Goal: Information Seeking & Learning: Find specific fact

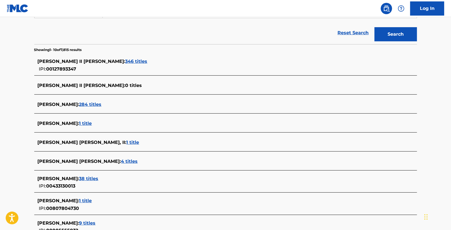
scroll to position [126, 0]
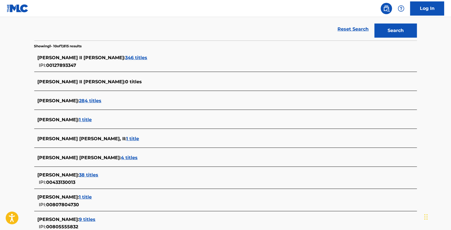
click at [92, 99] on span "284 titles" at bounding box center [90, 100] width 22 height 5
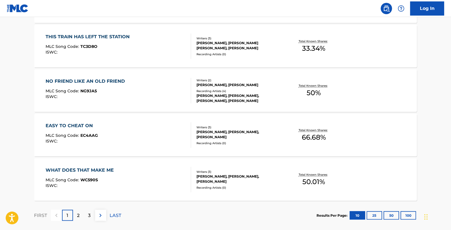
scroll to position [463, 0]
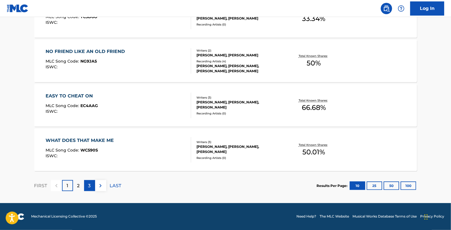
click at [86, 189] on div "3" at bounding box center [89, 185] width 11 height 11
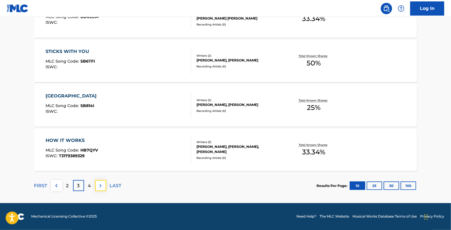
click at [102, 187] on img at bounding box center [100, 185] width 7 height 7
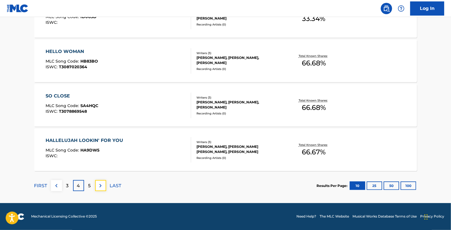
click at [102, 187] on img at bounding box center [100, 185] width 7 height 7
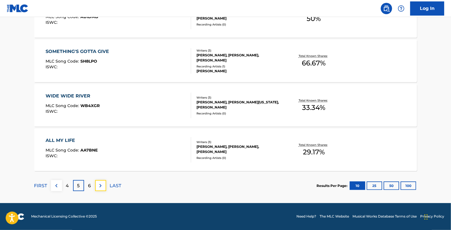
click at [102, 187] on img at bounding box center [100, 185] width 7 height 7
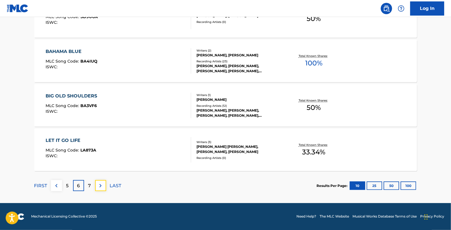
click at [102, 187] on img at bounding box center [100, 185] width 7 height 7
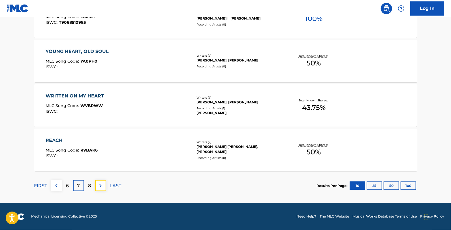
click at [102, 187] on img at bounding box center [100, 185] width 7 height 7
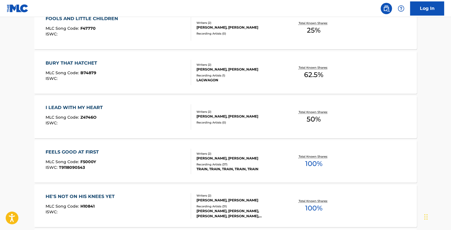
scroll to position [378, 0]
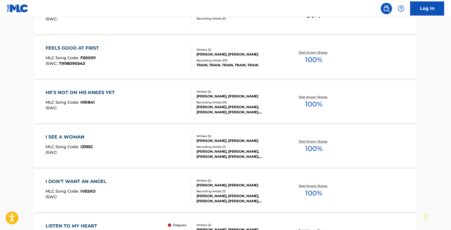
click at [102, 187] on div "I DON'T WANT AN ANGEL MLC Song Code : IVE5XO ISWC :" at bounding box center [78, 190] width 64 height 25
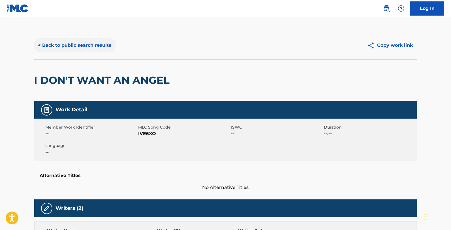
click at [61, 52] on button "< Back to public search results" at bounding box center [74, 45] width 81 height 14
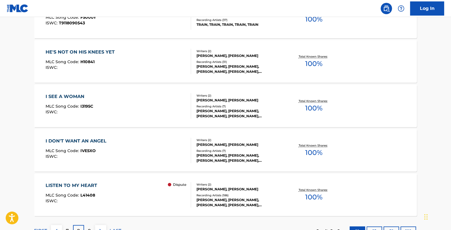
scroll to position [463, 0]
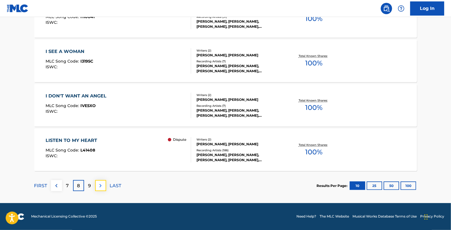
click at [104, 186] on button at bounding box center [100, 185] width 11 height 11
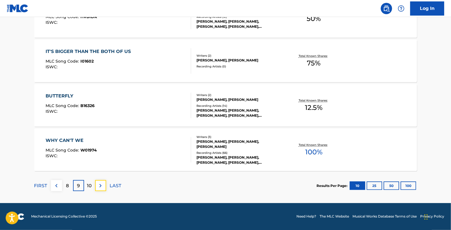
click at [103, 186] on img at bounding box center [100, 185] width 7 height 7
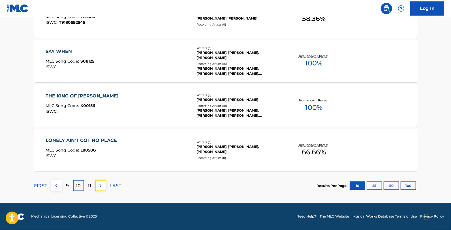
click at [103, 186] on img at bounding box center [100, 185] width 7 height 7
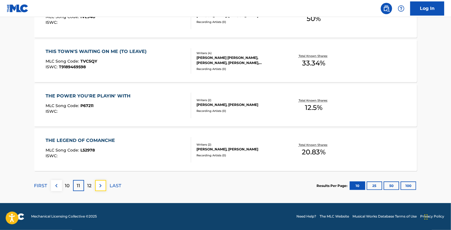
click at [103, 186] on img at bounding box center [100, 185] width 7 height 7
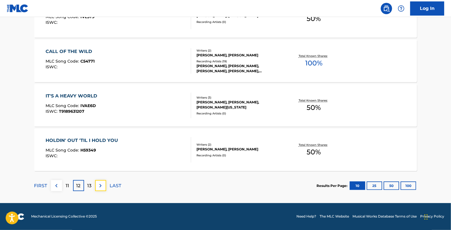
click at [103, 186] on img at bounding box center [100, 185] width 7 height 7
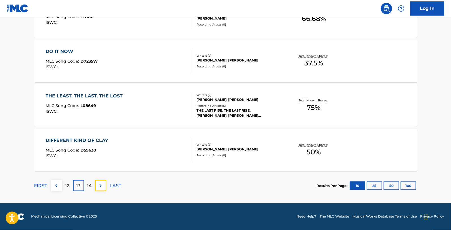
click at [103, 186] on img at bounding box center [100, 185] width 7 height 7
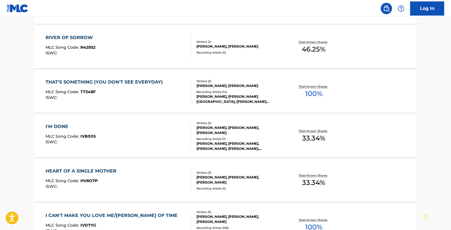
scroll to position [378, 0]
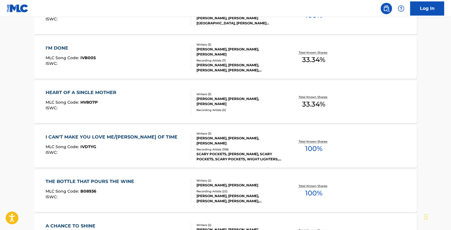
click at [103, 186] on div "THE BOTTLE THAT POURS THE WINE MLC Song Code : B08936 ISWC :" at bounding box center [91, 190] width 91 height 25
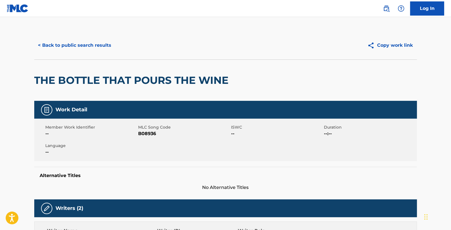
click at [69, 53] on div "< Back to public search results Copy work link" at bounding box center [225, 45] width 383 height 28
click at [74, 47] on button "< Back to public search results" at bounding box center [74, 45] width 81 height 14
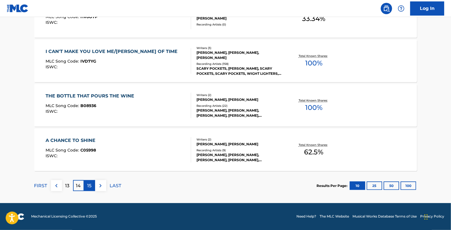
click at [91, 185] on p "15" at bounding box center [90, 185] width 4 height 7
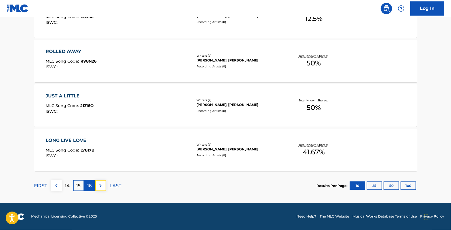
click at [94, 190] on div "FIRST 14 15 16 LAST" at bounding box center [77, 185] width 87 height 11
click at [97, 186] on img at bounding box center [100, 185] width 7 height 7
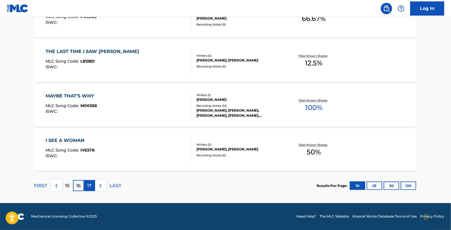
click at [86, 187] on div "17" at bounding box center [89, 185] width 11 height 11
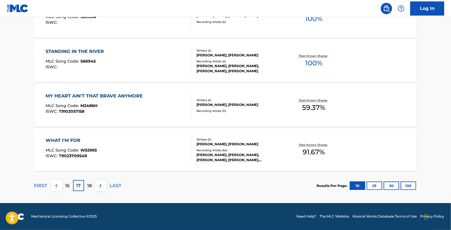
click at [88, 190] on div "18" at bounding box center [89, 185] width 11 height 11
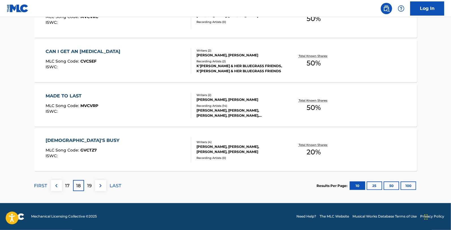
click at [88, 190] on div "19" at bounding box center [89, 185] width 11 height 11
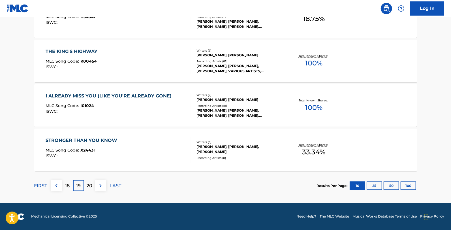
click at [88, 190] on div "20" at bounding box center [89, 185] width 11 height 11
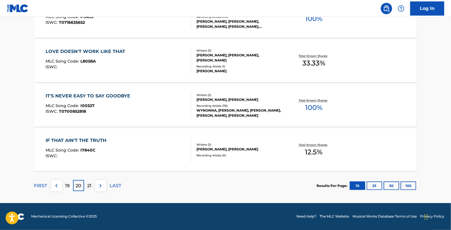
click at [88, 190] on div "21" at bounding box center [89, 185] width 11 height 11
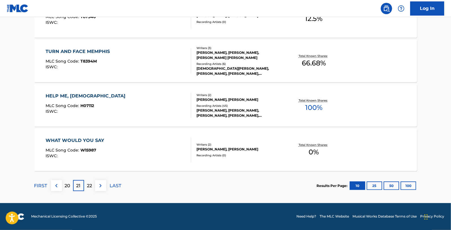
click at [88, 190] on div "22" at bounding box center [89, 185] width 11 height 11
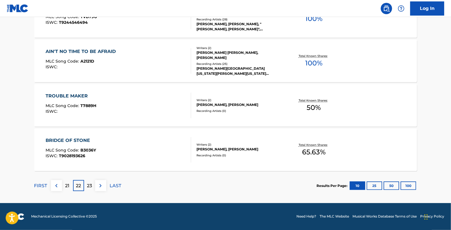
click at [87, 191] on div "FIRST 21 22 23 LAST" at bounding box center [77, 185] width 87 height 29
click at [88, 186] on p "23" at bounding box center [89, 185] width 5 height 7
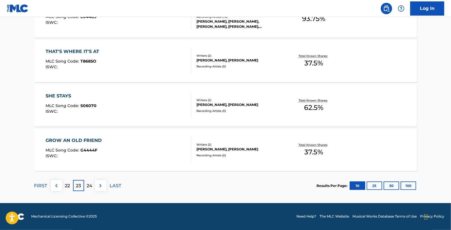
click at [88, 186] on p "24" at bounding box center [90, 185] width 6 height 7
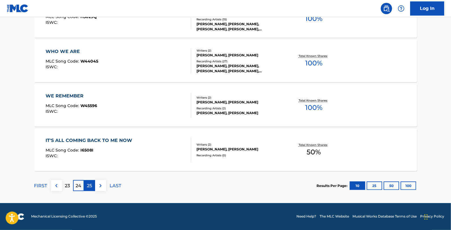
click at [88, 186] on p "25" at bounding box center [89, 185] width 5 height 7
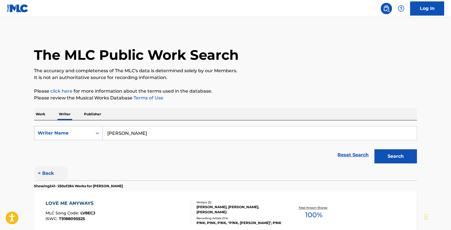
click at [50, 169] on button "< Back" at bounding box center [51, 173] width 34 height 14
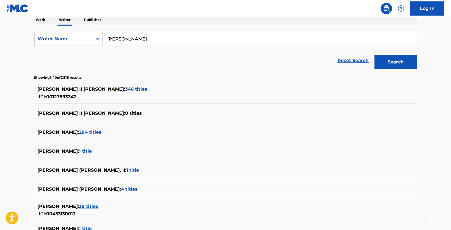
click at [98, 133] on span "284 titles" at bounding box center [90, 131] width 22 height 5
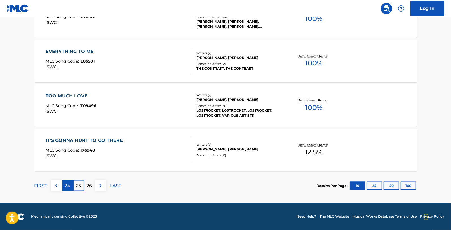
click at [69, 188] on p "24" at bounding box center [68, 185] width 6 height 7
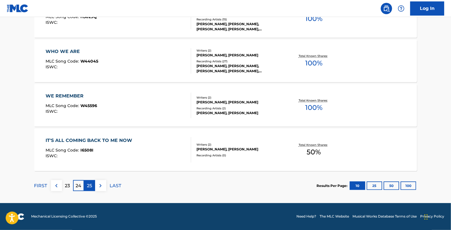
click at [88, 186] on p "25" at bounding box center [89, 185] width 5 height 7
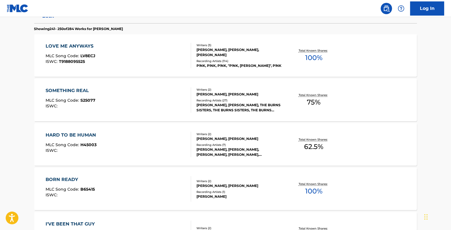
click at [118, 43] on div "LOVE ME ANYWAYS MLC Song Code : LV8ECJ ISWC : T9188095525" at bounding box center [119, 55] width 146 height 25
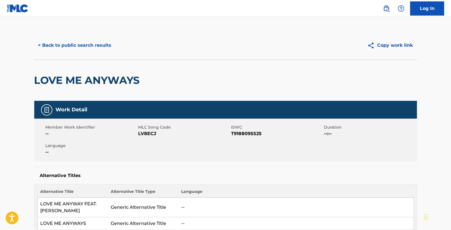
click at [151, 131] on span "LV8ECJ" at bounding box center [184, 133] width 91 height 7
copy span "LV8ECJ"
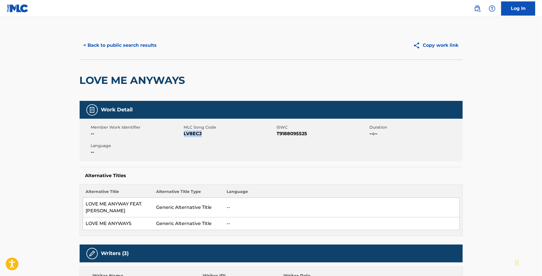
click at [191, 135] on span "LV8ECJ" at bounding box center [229, 133] width 91 height 7
click at [121, 40] on button "< Back to public search results" at bounding box center [120, 45] width 81 height 14
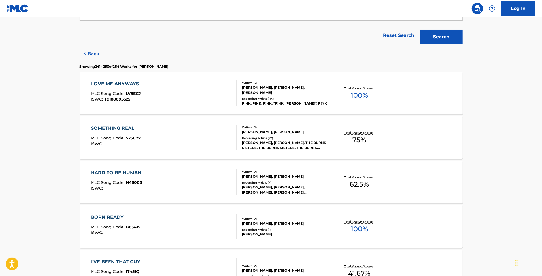
scroll to position [113, 0]
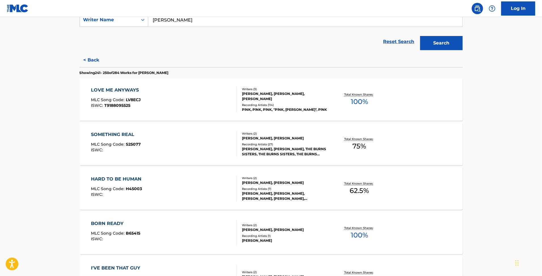
click at [134, 141] on div "SOMETHING REAL MLC Song Code : S25077 ISWC :" at bounding box center [116, 143] width 50 height 25
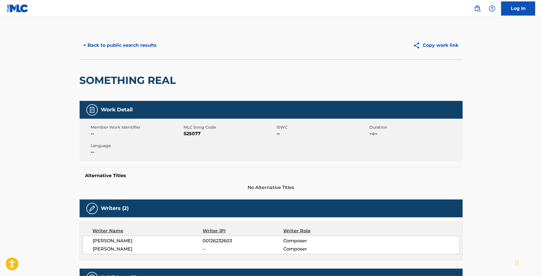
click at [191, 134] on span "S25077" at bounding box center [229, 133] width 91 height 7
copy span "S25077"
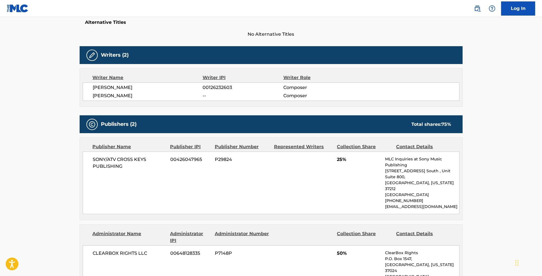
scroll to position [38, 0]
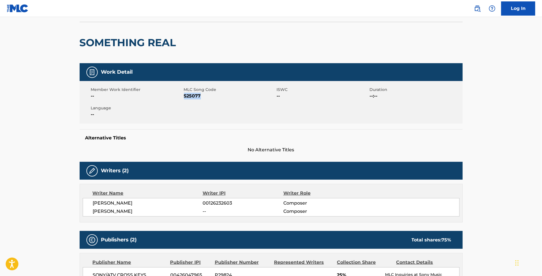
click at [197, 97] on span "S25077" at bounding box center [229, 96] width 91 height 7
click at [195, 97] on span "S25077" at bounding box center [229, 96] width 91 height 7
click at [193, 96] on span "S25077" at bounding box center [229, 96] width 91 height 7
copy span "S25077"
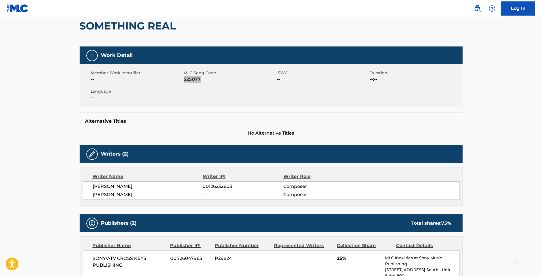
scroll to position [0, 0]
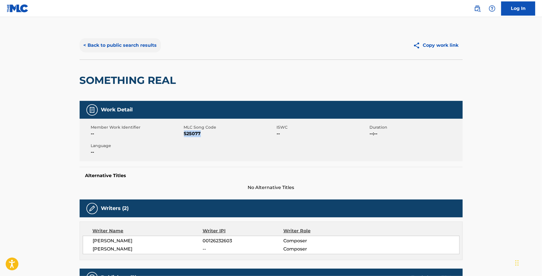
click at [143, 44] on button "< Back to public search results" at bounding box center [120, 45] width 81 height 14
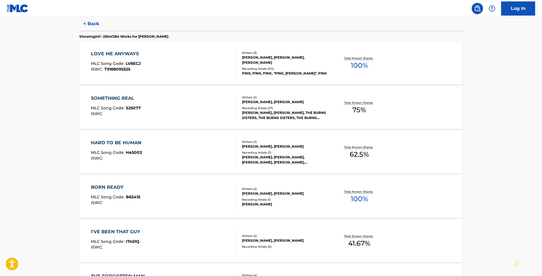
scroll to position [151, 0]
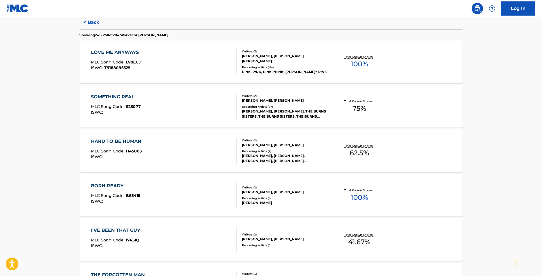
click at [121, 140] on div "HARD TO BE HUMAN" at bounding box center [117, 141] width 53 height 7
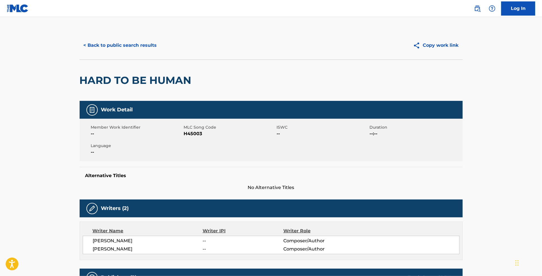
click at [198, 134] on span "H45003" at bounding box center [229, 133] width 91 height 7
copy span "H45003"
click at [123, 54] on div "< Back to public search results Copy work link" at bounding box center [271, 45] width 383 height 28
click at [129, 48] on button "< Back to public search results" at bounding box center [120, 45] width 81 height 14
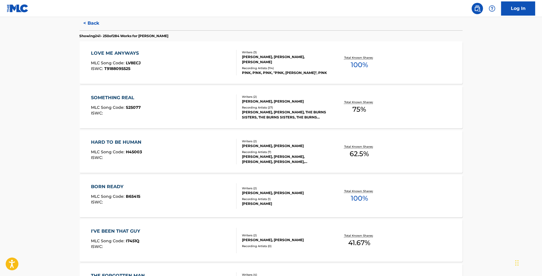
scroll to position [151, 0]
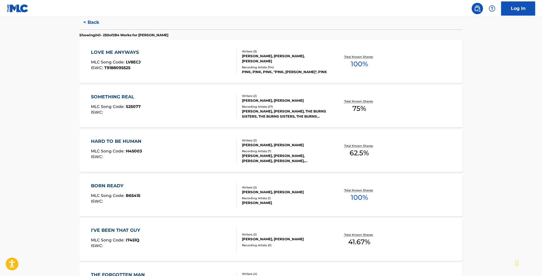
click at [148, 180] on div "BORN READY MLC Song Code : B65415 ISWC : Writers ( 2 ) [PERSON_NAME], [PERSON_N…" at bounding box center [271, 195] width 383 height 42
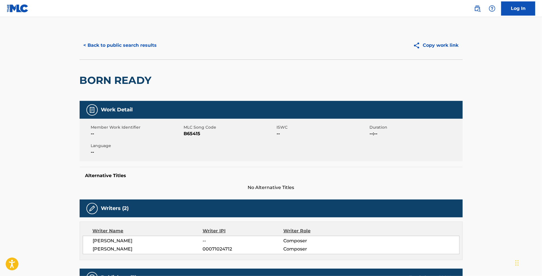
click at [187, 137] on span "B65415" at bounding box center [229, 133] width 91 height 7
copy span "B65415"
click at [150, 48] on button "< Back to public search results" at bounding box center [120, 45] width 81 height 14
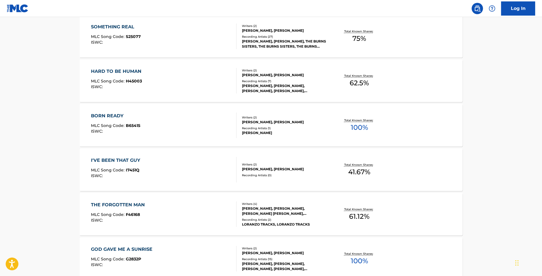
scroll to position [227, 0]
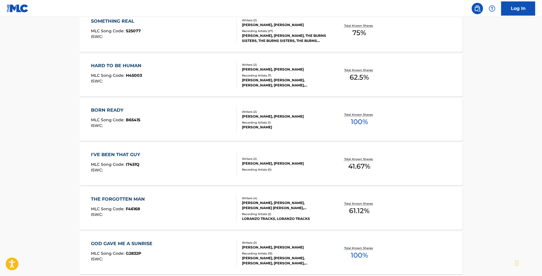
click at [132, 169] on div "ISWC :" at bounding box center [117, 170] width 52 height 4
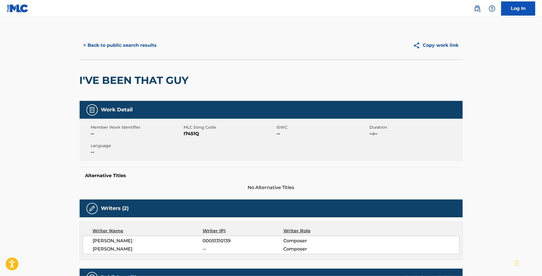
click at [193, 133] on span "I7451Q" at bounding box center [229, 133] width 91 height 7
copy span "I7451Q"
click at [145, 46] on button "< Back to public search results" at bounding box center [120, 45] width 81 height 14
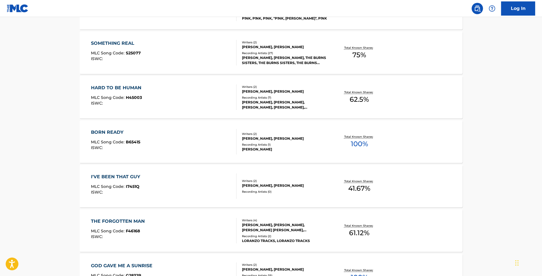
scroll to position [227, 0]
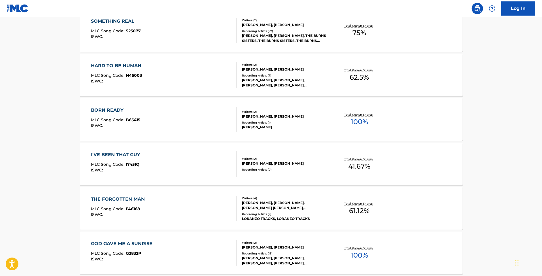
click at [165, 202] on div "THE FORGOTTEN MAN MLC Song Code : F46168 ISWC :" at bounding box center [164, 208] width 146 height 25
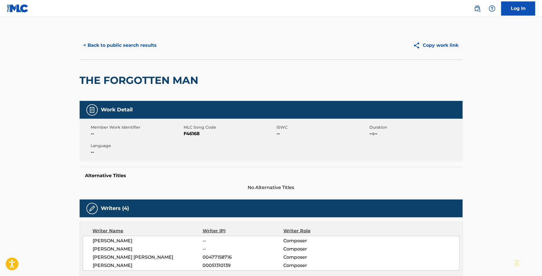
click at [193, 135] on span "F46168" at bounding box center [229, 133] width 91 height 7
copy span "F46168"
click at [110, 45] on button "< Back to public search results" at bounding box center [120, 45] width 81 height 14
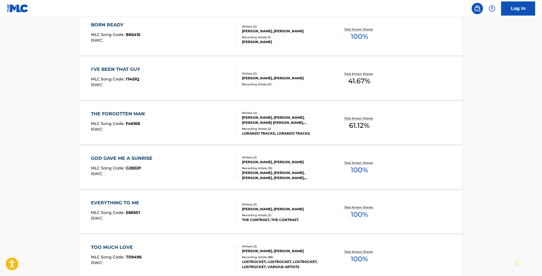
scroll to position [340, 0]
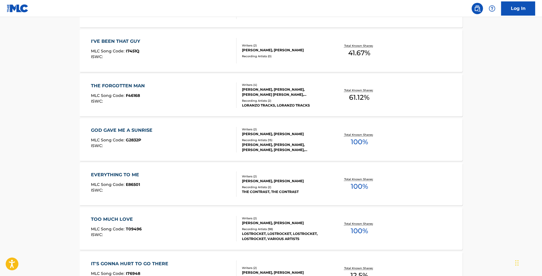
click at [140, 128] on div "GOD GAVE ME A SUNRISE" at bounding box center [123, 130] width 64 height 7
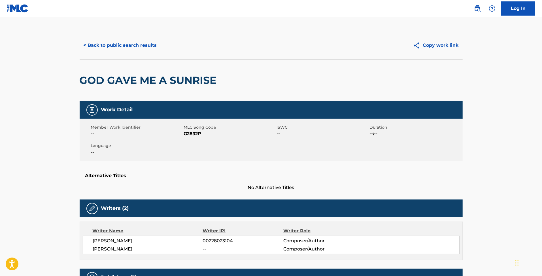
click at [190, 134] on span "G2832P" at bounding box center [229, 133] width 91 height 7
copy span "G2832P"
click at [120, 34] on div "< Back to public search results Copy work link" at bounding box center [271, 45] width 383 height 28
click at [124, 48] on button "< Back to public search results" at bounding box center [120, 45] width 81 height 14
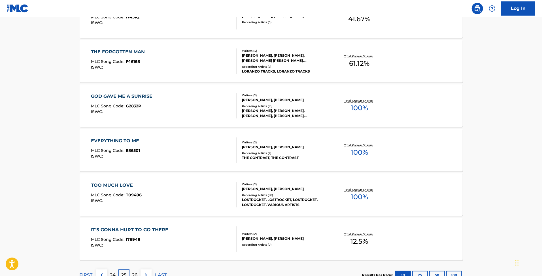
scroll to position [378, 0]
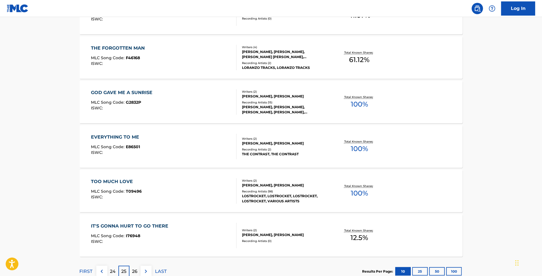
click at [150, 147] on div "EVERYTHING TO ME MLC Song Code : E86501 ISWC :" at bounding box center [164, 146] width 146 height 25
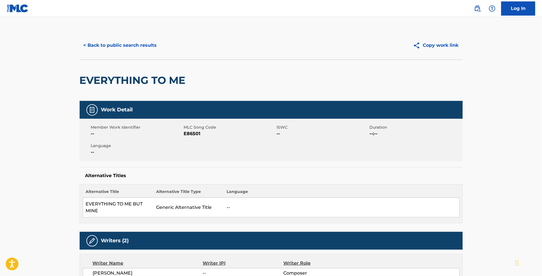
click at [191, 131] on span "E86501" at bounding box center [229, 133] width 91 height 7
copy span "E86501"
click at [122, 40] on button "< Back to public search results" at bounding box center [120, 45] width 81 height 14
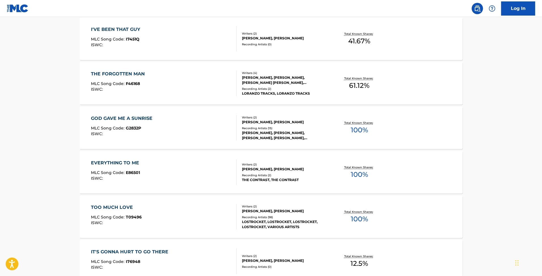
scroll to position [415, 0]
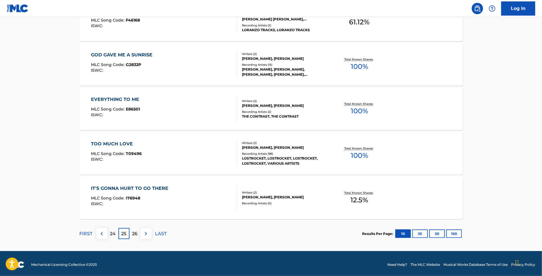
click at [141, 144] on div "TOO MUCH LOVE MLC Song Code : T09496 ISWC :" at bounding box center [164, 153] width 146 height 25
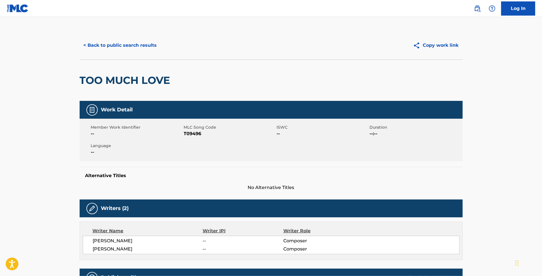
click at [192, 134] on span "T09496" at bounding box center [229, 133] width 91 height 7
copy span "T09496"
click at [135, 39] on button "< Back to public search results" at bounding box center [120, 45] width 81 height 14
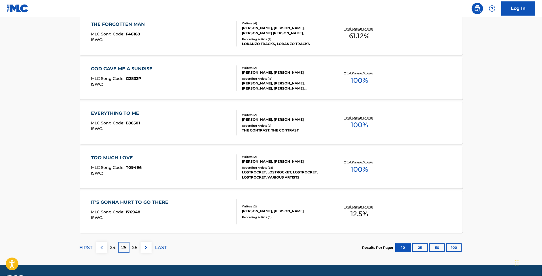
scroll to position [415, 0]
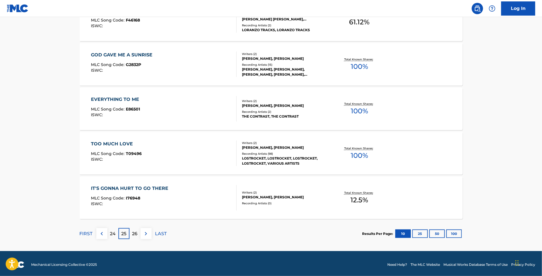
click at [208, 195] on div "IT'S GONNA HURT TO GO THERE MLC Song Code : I76948 ISWC :" at bounding box center [164, 197] width 146 height 25
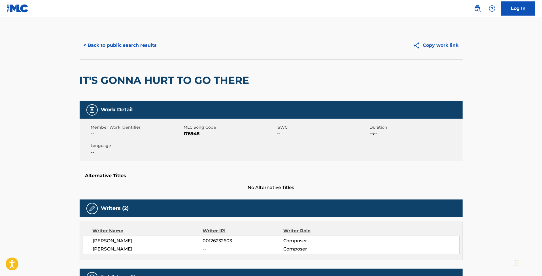
click at [197, 135] on span "I76948" at bounding box center [229, 133] width 91 height 7
click at [197, 136] on span "I76948" at bounding box center [229, 133] width 91 height 7
click at [134, 42] on button "< Back to public search results" at bounding box center [120, 45] width 81 height 14
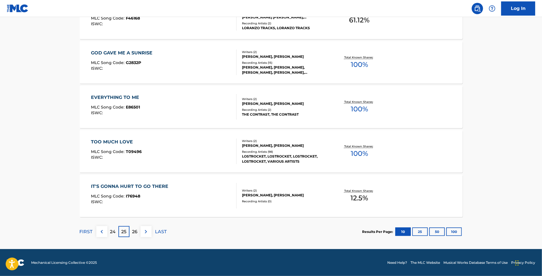
scroll to position [418, 0]
click at [141, 229] on button at bounding box center [146, 231] width 11 height 11
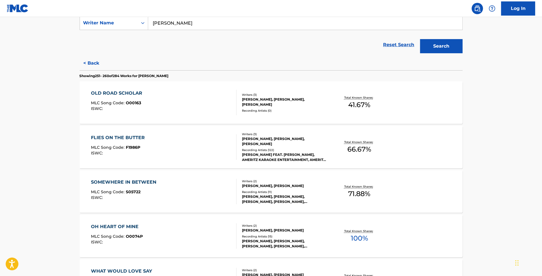
scroll to position [113, 0]
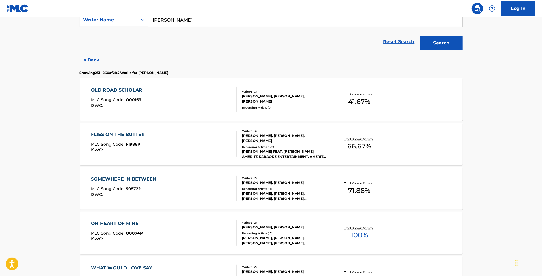
click at [151, 100] on div "OLD ROAD SCHOLAR MLC Song Code : O00163 ISWC :" at bounding box center [164, 99] width 146 height 25
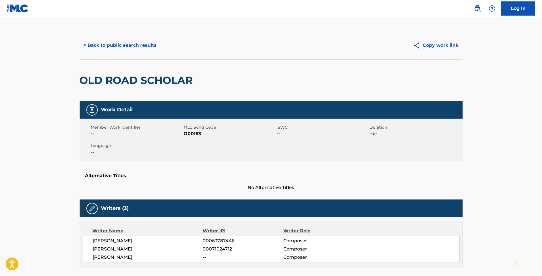
click at [195, 135] on span "O00163" at bounding box center [229, 133] width 91 height 7
click at [118, 51] on button "< Back to public search results" at bounding box center [120, 45] width 81 height 14
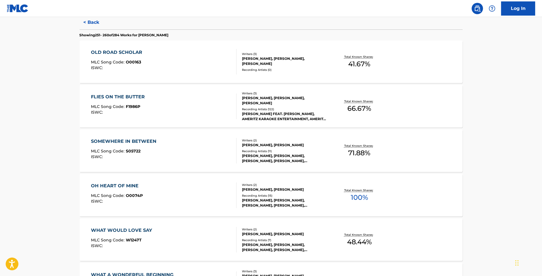
scroll to position [113, 0]
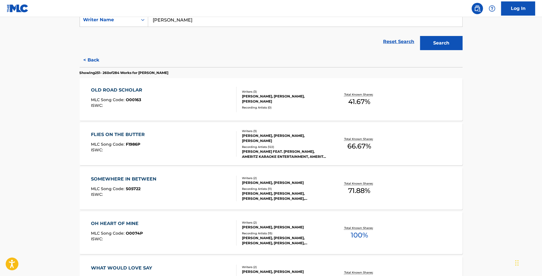
click at [133, 150] on div "ISWC :" at bounding box center [119, 150] width 57 height 4
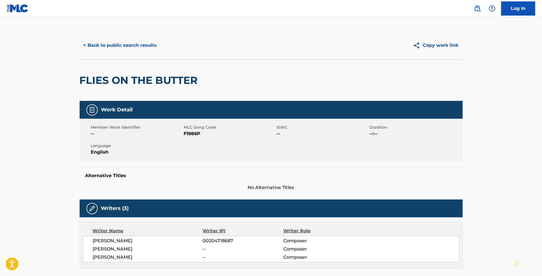
click at [184, 133] on span "F1986P" at bounding box center [229, 133] width 91 height 7
drag, startPoint x: 253, startPoint y: 153, endPoint x: 224, endPoint y: 144, distance: 30.1
click at [253, 153] on div "Member Work Identifier -- MLC Song Code F1986P ISWC -- Duration --:-- Language …" at bounding box center [271, 140] width 383 height 42
click at [186, 130] on span "F1986P" at bounding box center [229, 133] width 91 height 7
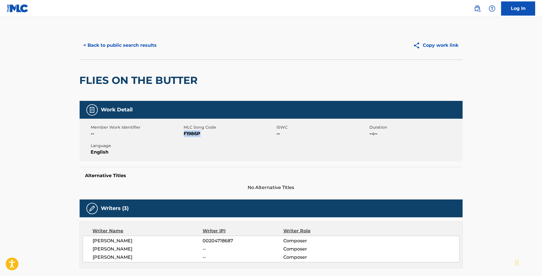
click at [186, 130] on span "F1986P" at bounding box center [229, 133] width 91 height 7
drag, startPoint x: 376, startPoint y: 163, endPoint x: 364, endPoint y: 157, distance: 13.3
click at [376, 163] on div "Work Detail Member Work Identifier -- MLC Song Code F1986P ISWC -- Duration --:…" at bounding box center [271, 146] width 383 height 90
click at [141, 44] on button "< Back to public search results" at bounding box center [120, 45] width 81 height 14
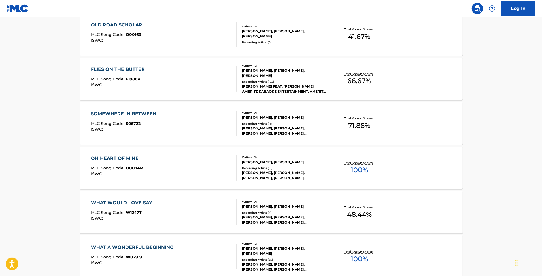
scroll to position [189, 0]
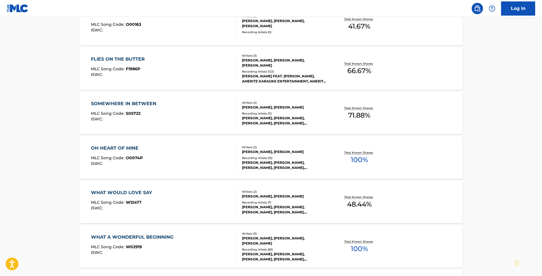
click at [169, 126] on div "SOMEWHERE IN BETWEEN MLC Song Code : S05722 ISWC : Writers ( 2 ) [PERSON_NAME],…" at bounding box center [271, 113] width 383 height 42
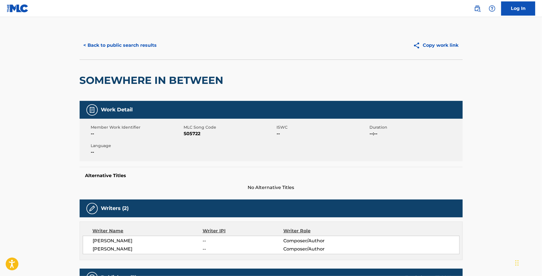
click at [197, 135] on span "S05722" at bounding box center [229, 133] width 91 height 7
click at [194, 135] on span "S05722" at bounding box center [229, 133] width 91 height 7
click at [191, 135] on span "S05722" at bounding box center [229, 133] width 91 height 7
click at [393, 114] on div "Work Detail" at bounding box center [271, 110] width 383 height 18
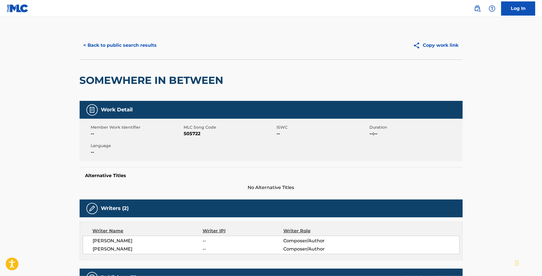
click at [156, 113] on div "Work Detail" at bounding box center [271, 110] width 383 height 18
click at [196, 134] on span "S05722" at bounding box center [229, 133] width 91 height 7
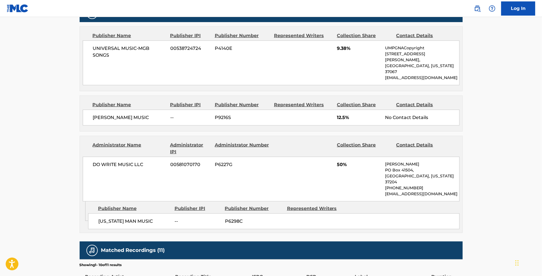
scroll to position [38, 0]
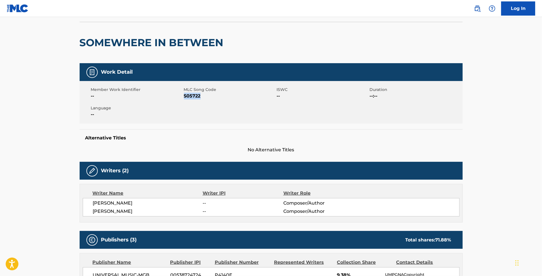
click at [197, 100] on div "Member Work Identifier -- MLC Song Code S05722 ISWC -- Duration --:-- Language …" at bounding box center [271, 102] width 383 height 42
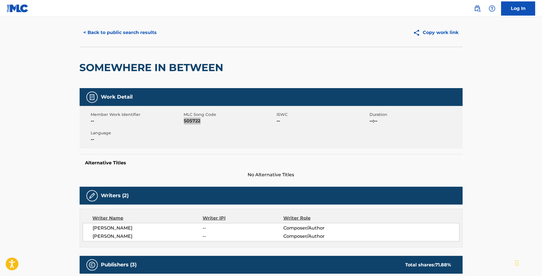
scroll to position [0, 0]
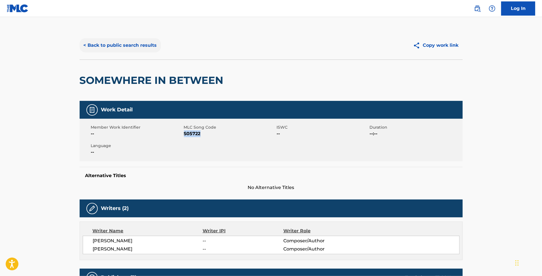
click at [141, 39] on button "< Back to public search results" at bounding box center [120, 45] width 81 height 14
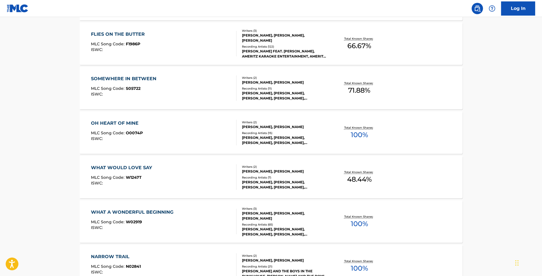
scroll to position [227, 0]
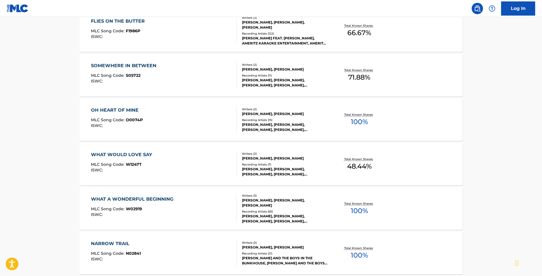
click at [130, 110] on div "OH HEART OF MINE" at bounding box center [117, 110] width 52 height 7
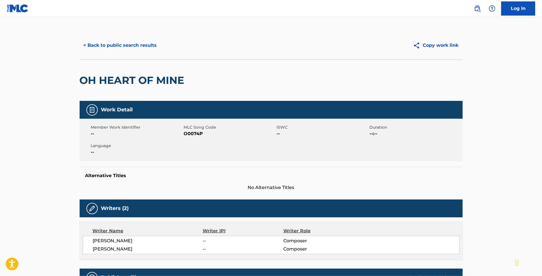
click at [189, 134] on span "O0074P" at bounding box center [229, 133] width 91 height 7
click at [197, 136] on span "O0074P" at bounding box center [229, 133] width 91 height 7
click at [107, 42] on button "< Back to public search results" at bounding box center [120, 45] width 81 height 14
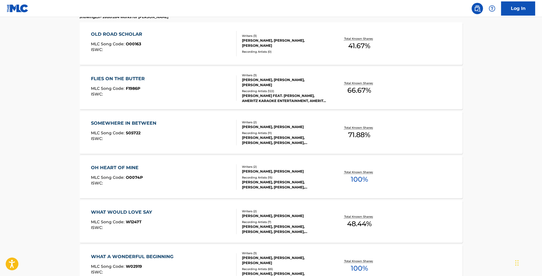
scroll to position [189, 0]
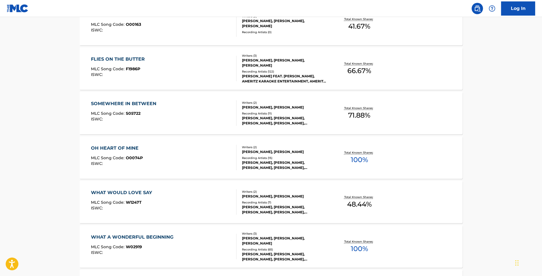
click at [182, 199] on div "WHAT WOULD LOVE SAY MLC Song Code : W1247T ISWC :" at bounding box center [164, 201] width 146 height 25
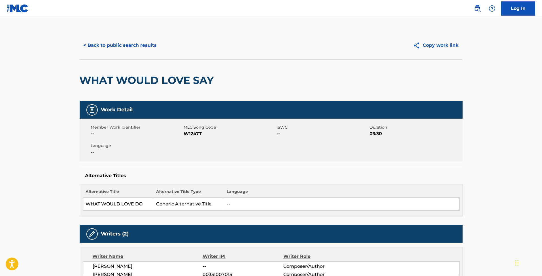
click at [194, 132] on span "W1247T" at bounding box center [229, 133] width 91 height 7
drag, startPoint x: 189, startPoint y: 140, endPoint x: 191, endPoint y: 134, distance: 6.3
click at [189, 140] on div "Member Work Identifier -- MLC Song Code W1247T ISWC -- Duration 03:30 Language …" at bounding box center [271, 140] width 383 height 42
click at [192, 133] on span "W1247T" at bounding box center [229, 133] width 91 height 7
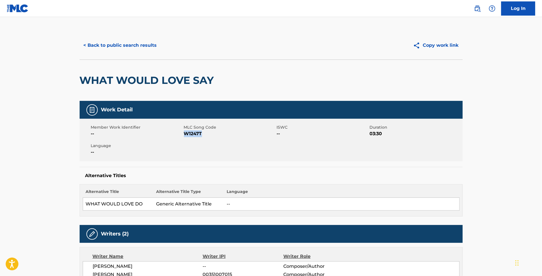
click at [192, 133] on span "W1247T" at bounding box center [229, 133] width 91 height 7
click at [118, 45] on button "< Back to public search results" at bounding box center [120, 45] width 81 height 14
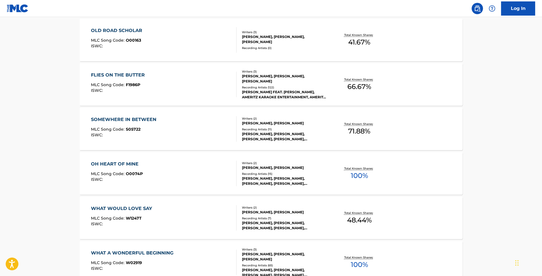
scroll to position [227, 0]
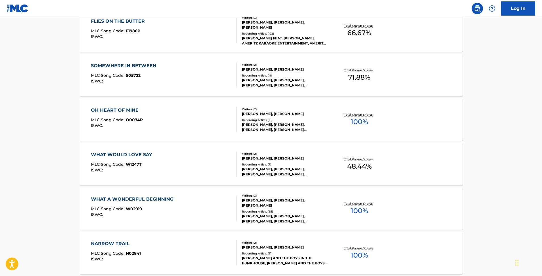
click at [150, 205] on div "WHAT A WONDERFUL BEGINNING MLC Song Code : W02919 ISWC :" at bounding box center [133, 208] width 85 height 25
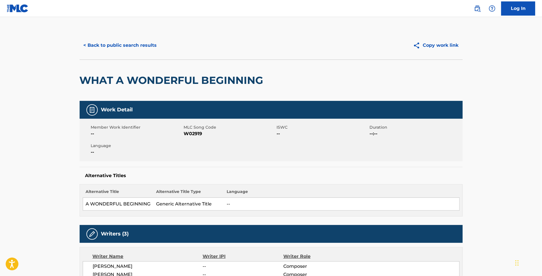
click at [194, 131] on span "W02919" at bounding box center [229, 133] width 91 height 7
click at [195, 135] on span "W02919" at bounding box center [229, 133] width 91 height 7
click at [126, 52] on button "< Back to public search results" at bounding box center [120, 45] width 81 height 14
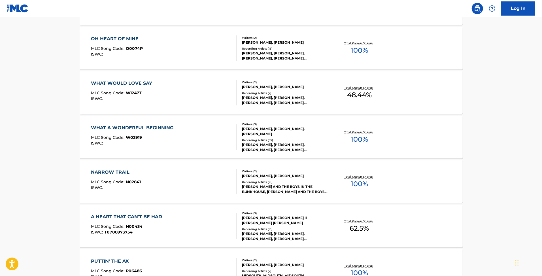
scroll to position [302, 0]
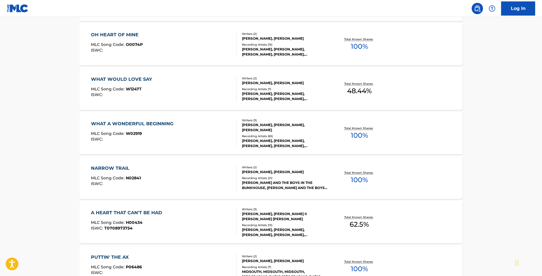
click at [158, 172] on div "NARROW TRAIL MLC Song Code : N02841 ISWC :" at bounding box center [164, 177] width 146 height 25
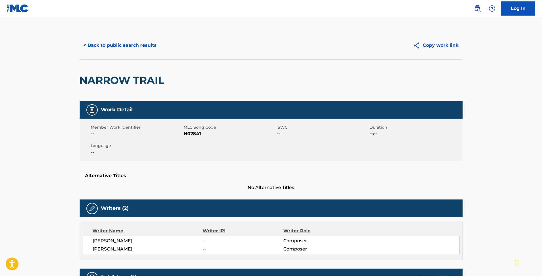
click at [188, 133] on span "N02841" at bounding box center [229, 133] width 91 height 7
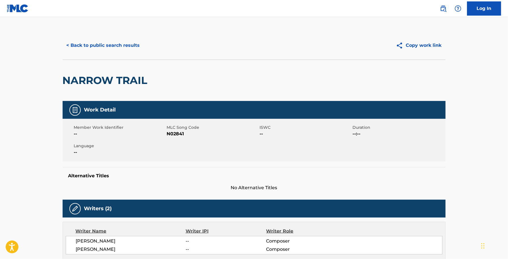
click at [101, 37] on div "< Back to public search results Copy work link" at bounding box center [254, 45] width 383 height 28
click at [107, 44] on button "< Back to public search results" at bounding box center [103, 45] width 81 height 14
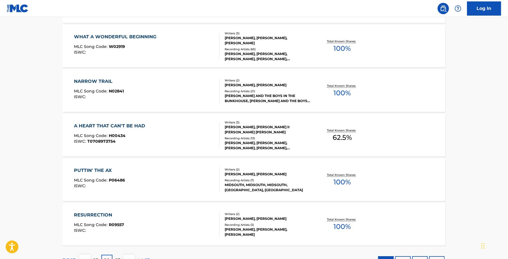
scroll to position [389, 0]
click at [114, 126] on div "A HEART THAT CAN'T BE HAD" at bounding box center [111, 125] width 74 height 7
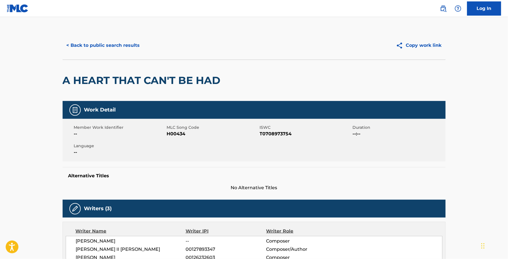
click at [174, 129] on span "MLC Song Code" at bounding box center [212, 127] width 91 height 6
click at [176, 133] on span "H00434" at bounding box center [212, 133] width 91 height 7
click at [91, 50] on button "< Back to public search results" at bounding box center [103, 45] width 81 height 14
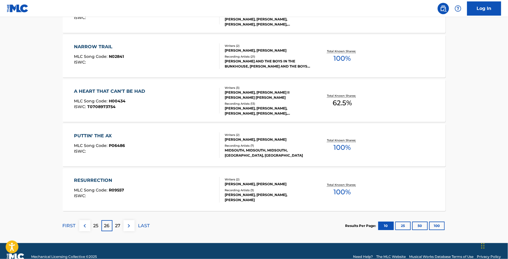
scroll to position [425, 0]
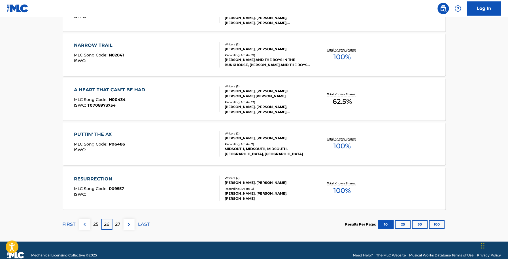
click at [129, 145] on div "PUTTIN' THE AX MLC Song Code : P06486 ISWC :" at bounding box center [147, 143] width 146 height 25
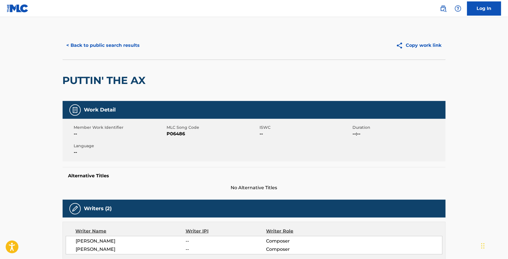
click at [177, 134] on span "P06486" at bounding box center [212, 133] width 91 height 7
click at [115, 44] on button "< Back to public search results" at bounding box center [103, 45] width 81 height 14
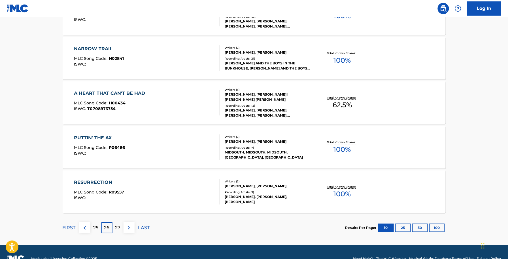
scroll to position [425, 0]
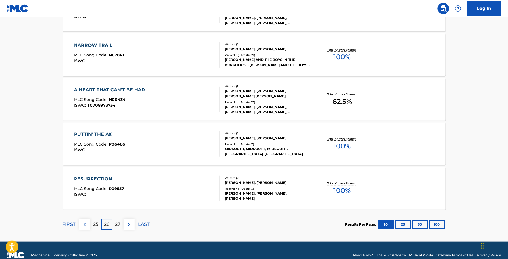
click at [150, 180] on div "RESURRECTION MLC Song Code : R09557 ISWC :" at bounding box center [147, 187] width 146 height 25
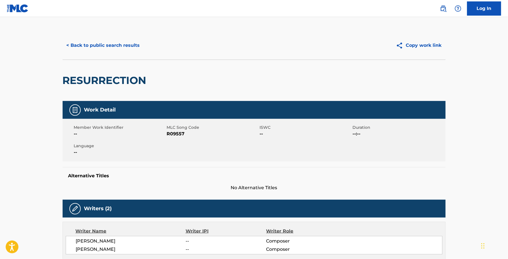
click at [182, 133] on span "R09557" at bounding box center [212, 133] width 91 height 7
click at [120, 48] on button "< Back to public search results" at bounding box center [103, 45] width 81 height 14
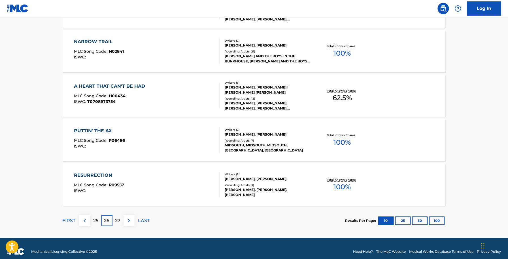
scroll to position [435, 0]
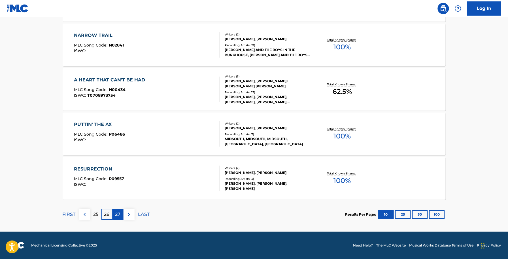
click at [121, 213] on div "27" at bounding box center [117, 213] width 11 height 11
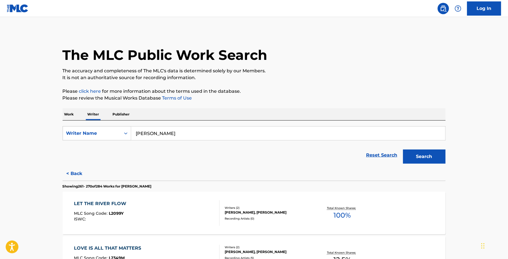
click at [222, 207] on div "Writers ( 2 ) [PERSON_NAME], [PERSON_NAME] Recording Artists ( 0 )" at bounding box center [265, 212] width 91 height 15
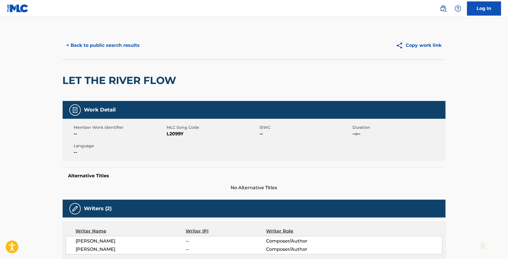
click at [174, 136] on span "L2099Y" at bounding box center [212, 133] width 91 height 7
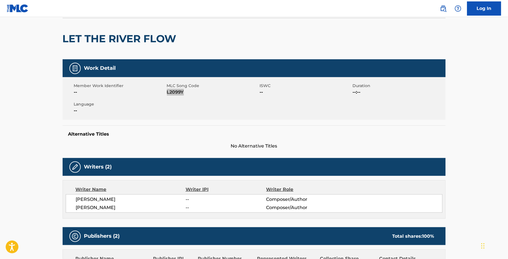
scroll to position [7, 0]
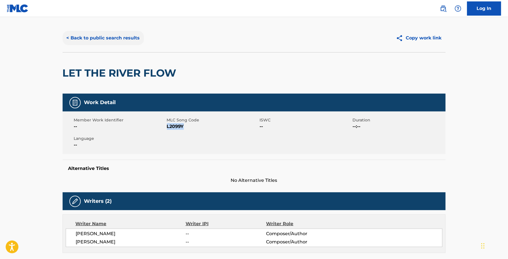
click at [80, 41] on button "< Back to public search results" at bounding box center [103, 38] width 81 height 14
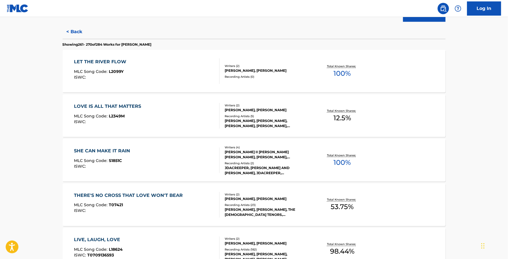
scroll to position [177, 0]
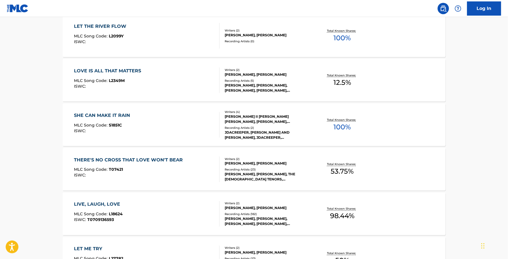
click at [119, 91] on div "LOVE IS ALL THAT MATTERS MLC Song Code : L2349M ISWC :" at bounding box center [109, 79] width 70 height 25
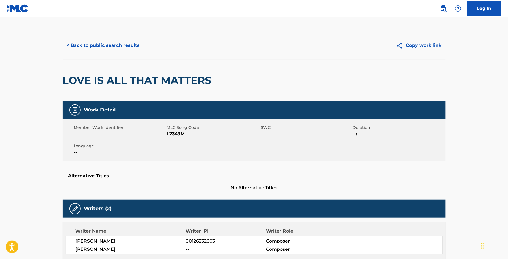
click at [176, 133] on span "L2349M" at bounding box center [212, 133] width 91 height 7
click at [115, 47] on button "< Back to public search results" at bounding box center [103, 45] width 81 height 14
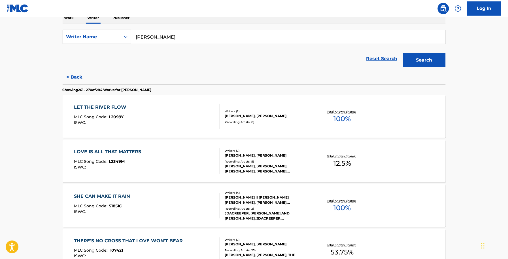
scroll to position [106, 0]
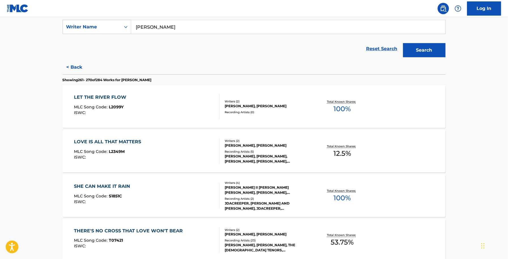
click at [117, 178] on div "SHE CAN MAKE IT RAIN MLC Song Code : S1851C ISWC : Writers ( 4 ) [PERSON_NAME] …" at bounding box center [254, 195] width 383 height 42
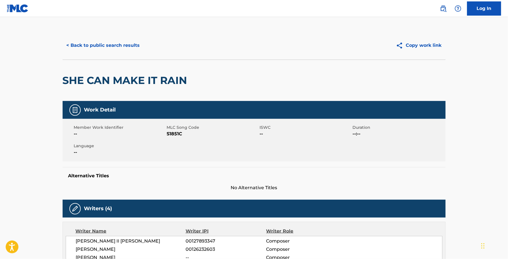
click at [173, 131] on span "S1851C" at bounding box center [212, 133] width 91 height 7
click at [345, 165] on div "Work Detail Member Work Identifier -- MLC Song Code S1851C ISWC -- Duration --:…" at bounding box center [254, 146] width 383 height 90
click at [183, 136] on span "S1851C" at bounding box center [212, 133] width 91 height 7
click at [182, 135] on span "S1851C" at bounding box center [212, 133] width 91 height 7
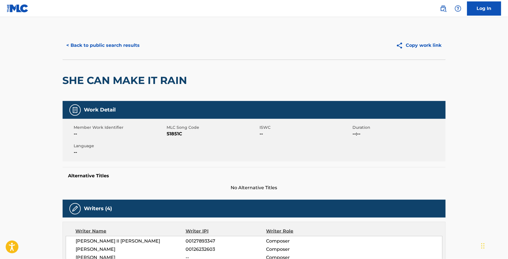
click at [179, 134] on span "S1851C" at bounding box center [212, 133] width 91 height 7
click at [108, 43] on button "< Back to public search results" at bounding box center [103, 45] width 81 height 14
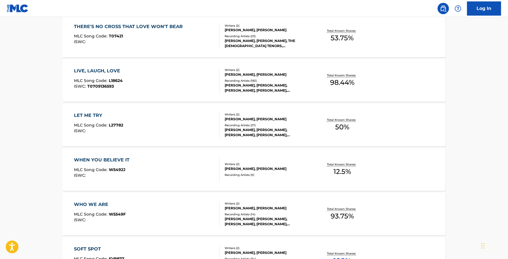
scroll to position [248, 0]
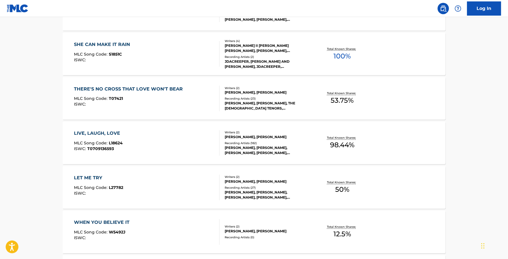
click at [138, 94] on div "THERE'S NO CROSS THAT LOVE WON'T BEAR MLC Song Code : T07421 ISWC :" at bounding box center [130, 98] width 112 height 25
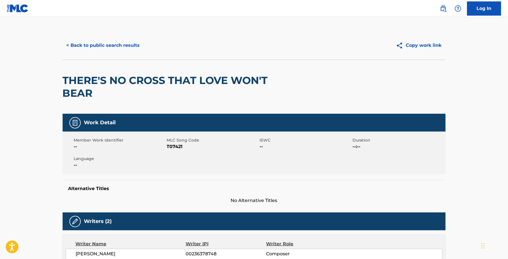
click at [175, 146] on span "T07421" at bounding box center [212, 146] width 91 height 7
click at [130, 46] on button "< Back to public search results" at bounding box center [103, 45] width 81 height 14
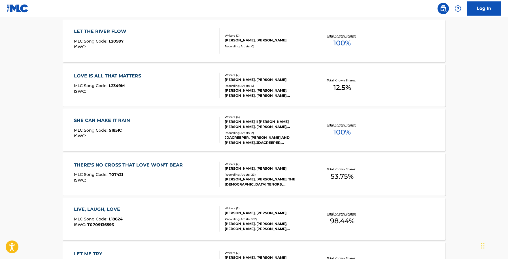
scroll to position [212, 0]
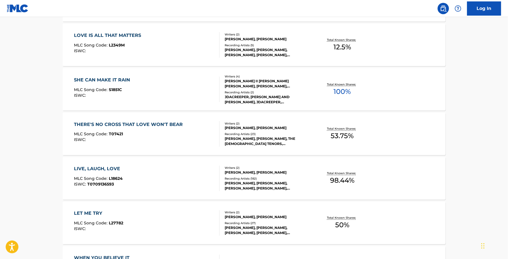
click at [168, 191] on div "LIVE, LAUGH, LOVE MLC Song Code : L18624 ISWC : T0709136593 Writers ( 2 ) [PERS…" at bounding box center [254, 178] width 383 height 42
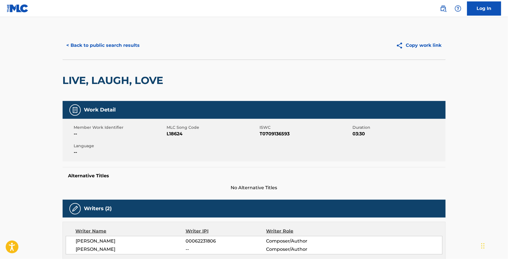
click at [181, 134] on span "L18624" at bounding box center [212, 133] width 91 height 7
click at [69, 53] on div "< Back to public search results Copy work link" at bounding box center [254, 45] width 383 height 28
click at [69, 44] on button "< Back to public search results" at bounding box center [103, 45] width 81 height 14
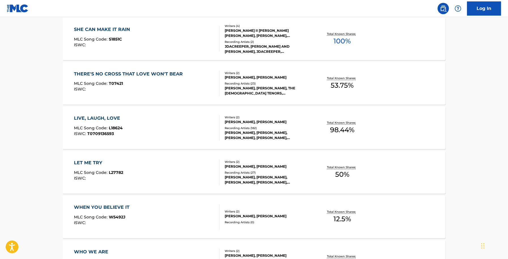
scroll to position [283, 0]
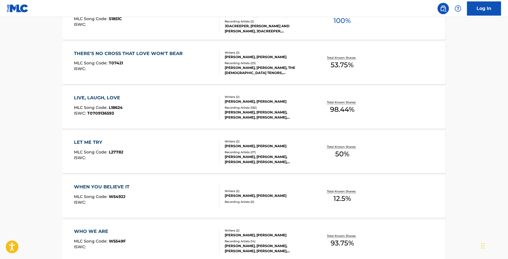
click at [136, 153] on div "LET ME TRY MLC Song Code : L27782 ISWC :" at bounding box center [147, 151] width 146 height 25
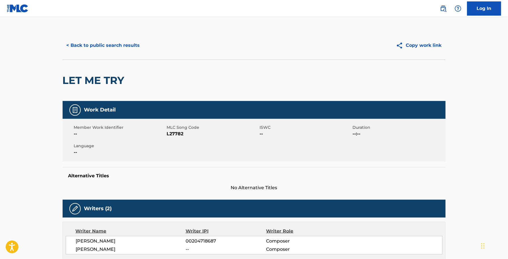
click at [180, 132] on span "L27782" at bounding box center [212, 133] width 91 height 7
click at [98, 48] on button "< Back to public search results" at bounding box center [103, 45] width 81 height 14
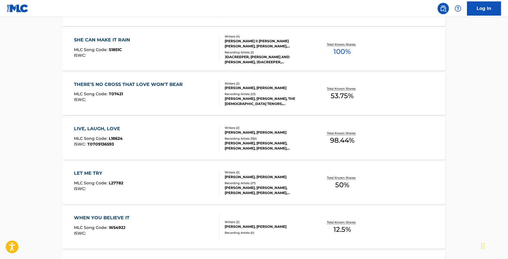
scroll to position [319, 0]
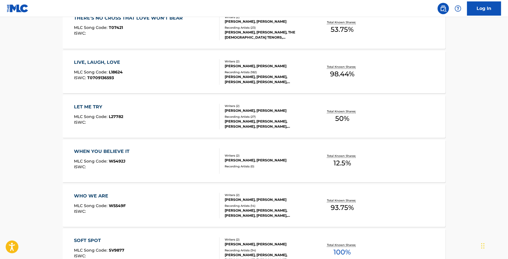
click at [115, 150] on div "WHEN YOU BELIEVE IT" at bounding box center [103, 151] width 58 height 7
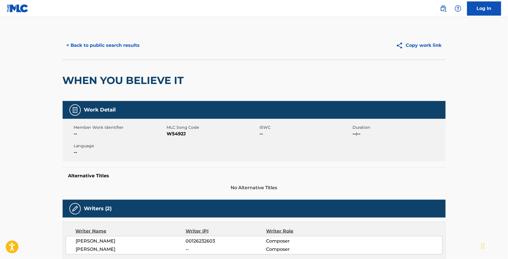
click at [181, 134] on span "W5492J" at bounding box center [212, 133] width 91 height 7
click at [121, 52] on button "< Back to public search results" at bounding box center [103, 45] width 81 height 14
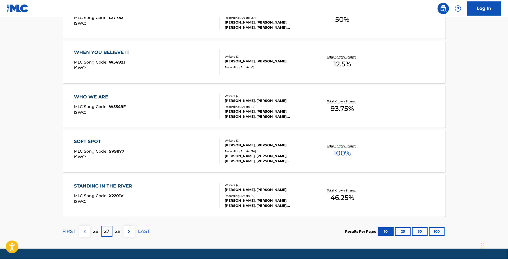
scroll to position [435, 0]
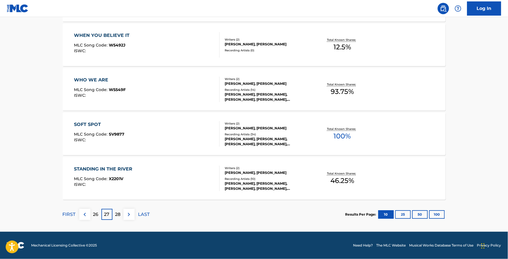
click at [125, 99] on div "WHO WE ARE MLC Song Code : W5549F ISWC :" at bounding box center [100, 88] width 52 height 25
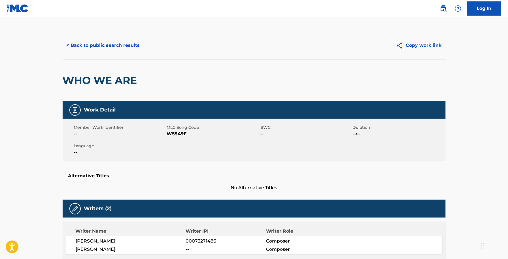
click at [172, 133] on span "W5549F" at bounding box center [212, 133] width 91 height 7
click at [122, 43] on button "< Back to public search results" at bounding box center [103, 45] width 81 height 14
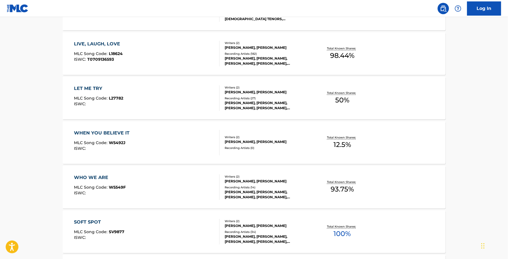
scroll to position [389, 0]
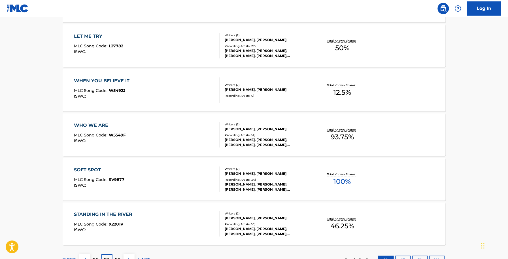
click at [94, 179] on span "MLC Song Code :" at bounding box center [91, 179] width 35 height 5
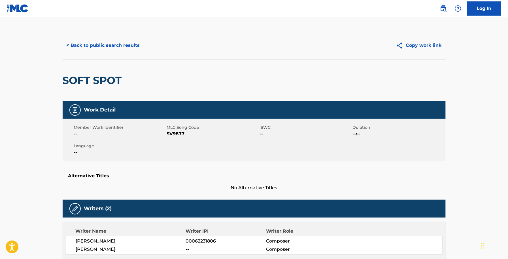
click at [172, 131] on span "SV9877" at bounding box center [212, 133] width 91 height 7
click at [120, 44] on button "< Back to public search results" at bounding box center [103, 45] width 81 height 14
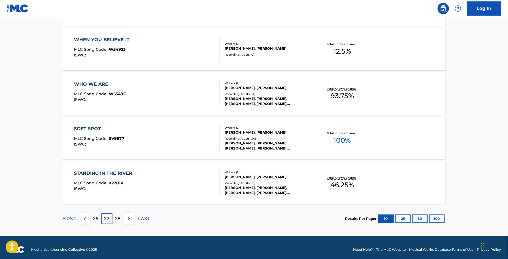
scroll to position [435, 0]
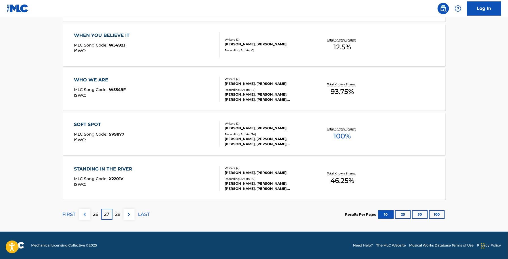
click at [137, 167] on div "STANDING IN THE RIVER MLC Song Code : X2201V ISWC :" at bounding box center [147, 177] width 146 height 25
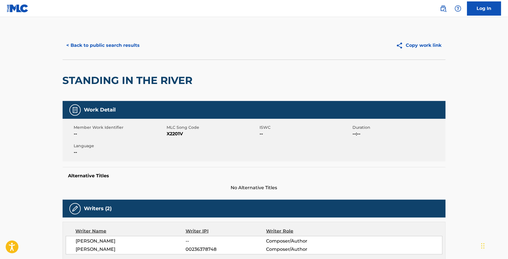
click at [181, 133] on span "X2201V" at bounding box center [212, 133] width 91 height 7
click at [77, 43] on button "< Back to public search results" at bounding box center [103, 45] width 81 height 14
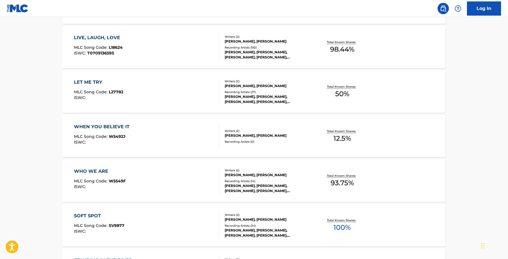
scroll to position [435, 0]
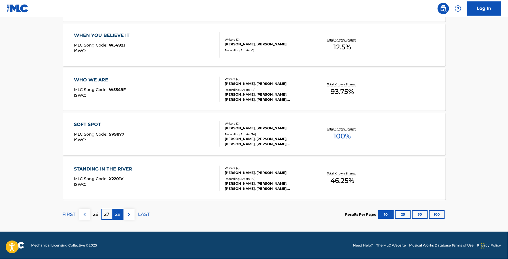
click at [118, 216] on p "28" at bounding box center [117, 214] width 5 height 7
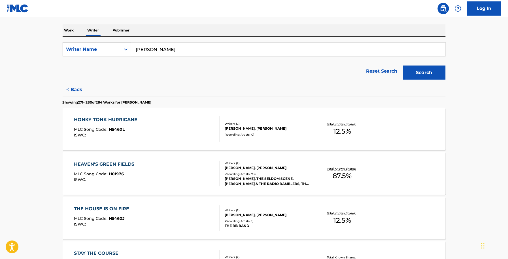
scroll to position [0, 0]
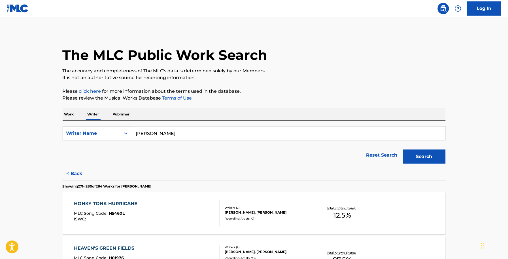
click at [142, 206] on div "HONKY TONK HURRICANE MLC Song Code : H5460L ISWC :" at bounding box center [147, 212] width 146 height 25
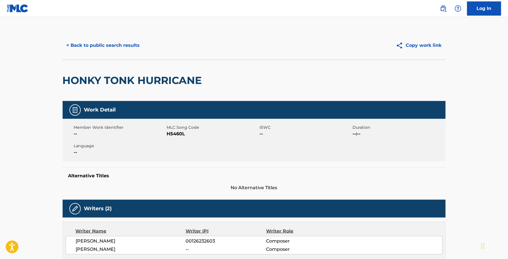
click at [174, 135] on span "H5460L" at bounding box center [212, 133] width 91 height 7
click at [114, 56] on div "< Back to public search results Copy work link" at bounding box center [254, 45] width 383 height 28
click at [114, 48] on button "< Back to public search results" at bounding box center [103, 45] width 81 height 14
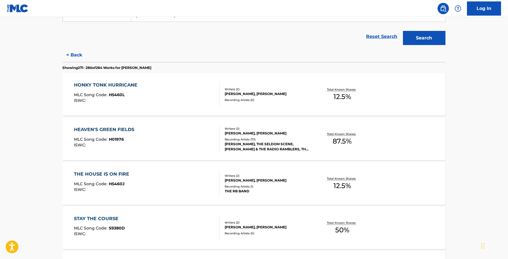
scroll to position [71, 0]
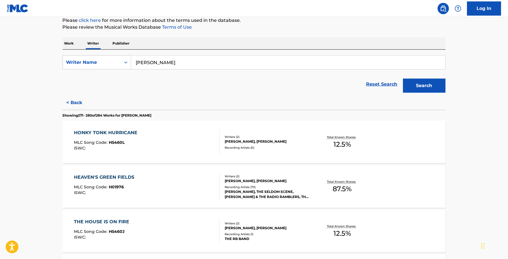
click at [150, 183] on div "HEAVEN'S GREEN FIELDS MLC Song Code : H01976 ISWC :" at bounding box center [147, 186] width 146 height 25
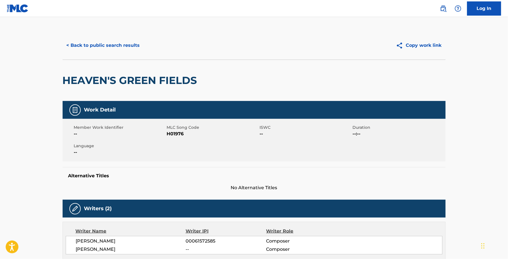
click at [177, 132] on span "H01976" at bounding box center [212, 133] width 91 height 7
click at [100, 49] on button "< Back to public search results" at bounding box center [103, 45] width 81 height 14
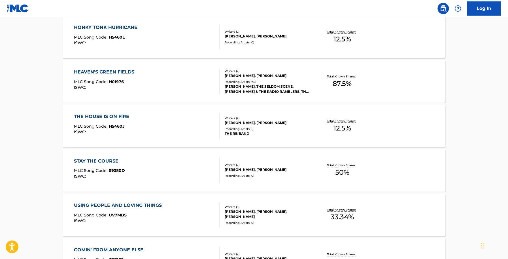
scroll to position [177, 0]
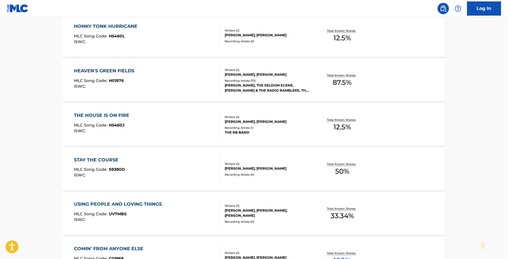
click at [129, 120] on div "THE HOUSE IS ON FIRE MLC Song Code : H5460J ISWC :" at bounding box center [103, 124] width 58 height 25
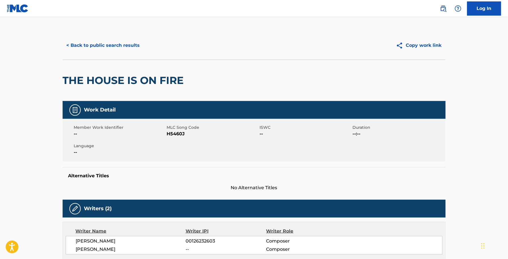
click at [174, 135] on span "H5460J" at bounding box center [212, 133] width 91 height 7
click at [127, 47] on button "< Back to public search results" at bounding box center [103, 45] width 81 height 14
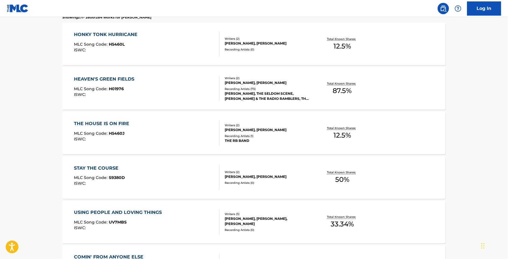
scroll to position [177, 0]
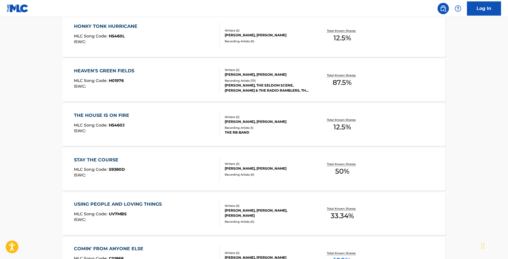
click at [125, 162] on div "STAY THE COURSE MLC Song Code : S9380D ISWC :" at bounding box center [147, 168] width 146 height 25
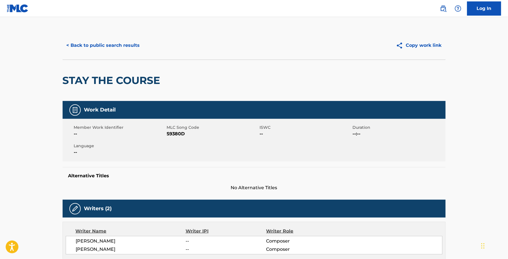
click at [183, 135] on span "S9380D" at bounding box center [212, 133] width 91 height 7
click at [101, 47] on button "< Back to public search results" at bounding box center [103, 45] width 81 height 14
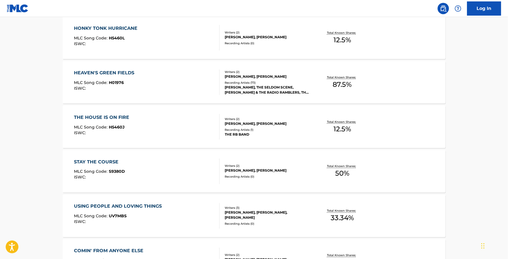
scroll to position [177, 0]
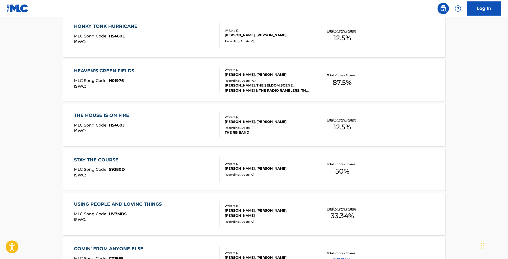
click at [99, 225] on div "USING PEOPLE AND LOVING THINGS MLC Song Code : UV7MBS ISWC :" at bounding box center [119, 213] width 91 height 25
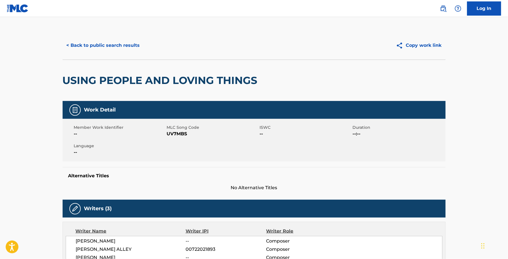
click at [181, 133] on span "UV7MBS" at bounding box center [212, 133] width 91 height 7
click at [111, 72] on div "USING PEOPLE AND LOVING THINGS" at bounding box center [162, 80] width 198 height 41
click at [105, 54] on div "< Back to public search results Copy work link" at bounding box center [254, 45] width 383 height 28
click at [107, 50] on button "< Back to public search results" at bounding box center [103, 45] width 81 height 14
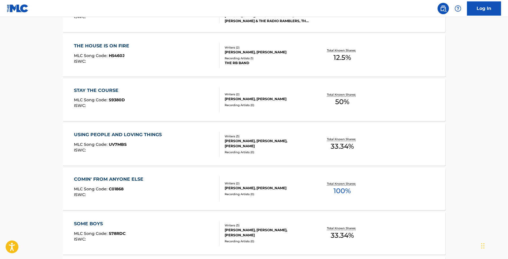
scroll to position [248, 0]
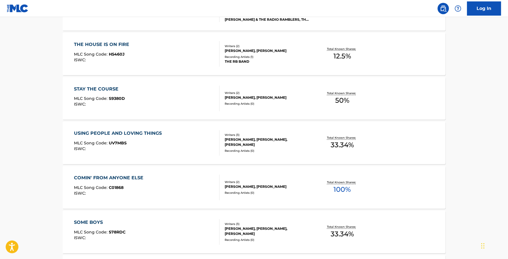
click at [144, 192] on div "ISWC :" at bounding box center [110, 193] width 72 height 4
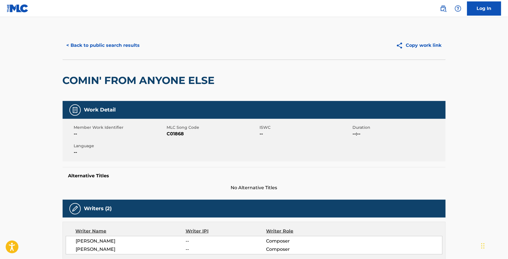
click at [182, 137] on span "C01868" at bounding box center [212, 133] width 91 height 7
click at [179, 135] on span "C01868" at bounding box center [212, 133] width 91 height 7
click at [178, 133] on span "C01868" at bounding box center [212, 133] width 91 height 7
click at [127, 50] on button "< Back to public search results" at bounding box center [103, 45] width 81 height 14
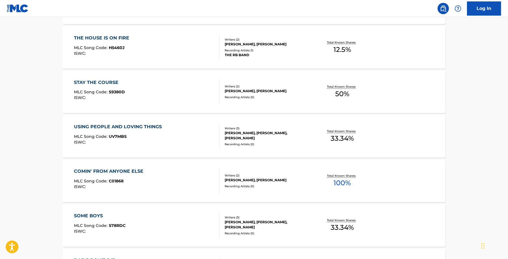
scroll to position [319, 0]
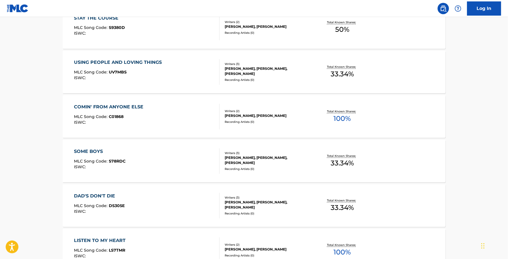
click at [95, 159] on div "SOME BOYS MLC Song Code : S78RDC ISWC :" at bounding box center [100, 160] width 52 height 25
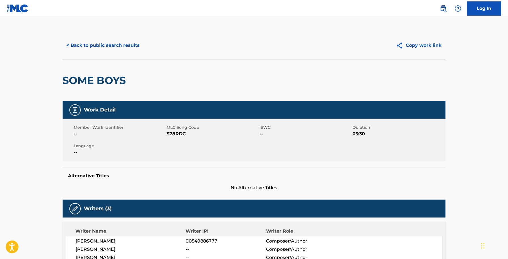
click at [179, 129] on span "MLC Song Code" at bounding box center [212, 127] width 91 height 6
click at [183, 137] on span "S78RDC" at bounding box center [212, 133] width 91 height 7
click at [196, 132] on span "S78RDC" at bounding box center [212, 133] width 91 height 7
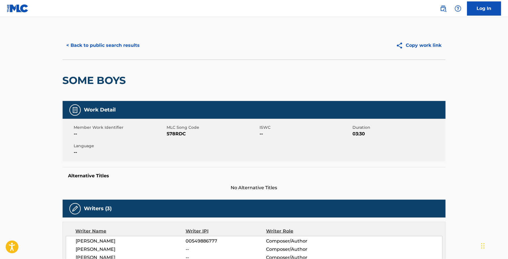
click at [168, 135] on span "S78RDC" at bounding box center [212, 133] width 91 height 7
click at [66, 50] on button "< Back to public search results" at bounding box center [103, 45] width 81 height 14
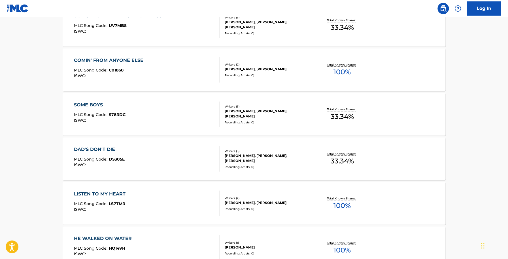
scroll to position [364, 0]
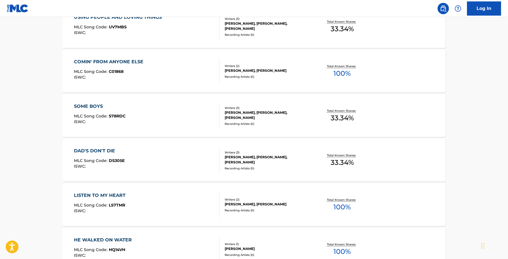
click at [126, 159] on div "DAD'S DON'T DIE MLC Song Code : DS305E ISWC :" at bounding box center [147, 159] width 146 height 25
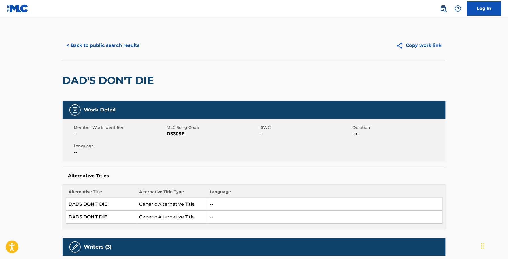
click at [170, 134] on span "DS305E" at bounding box center [212, 133] width 91 height 7
click at [93, 41] on button "< Back to public search results" at bounding box center [103, 45] width 81 height 14
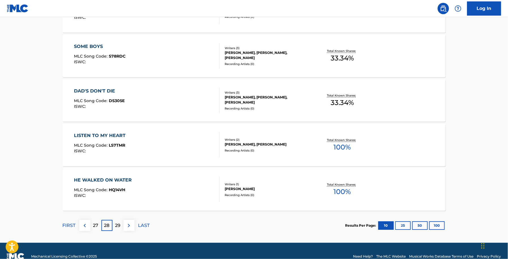
scroll to position [425, 0]
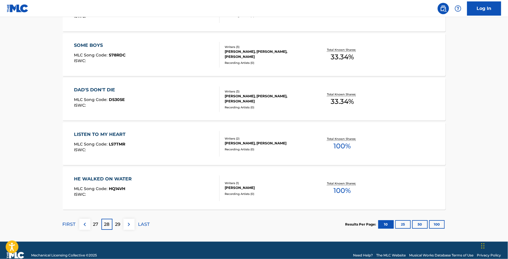
click at [118, 141] on div "LISTEN TO MY HEART MLC Song Code : LS7TMR ISWC :" at bounding box center [101, 143] width 54 height 25
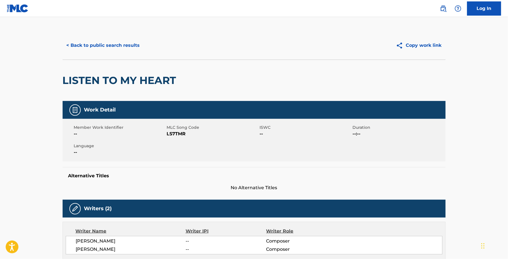
click at [183, 134] on span "LS7TMR" at bounding box center [212, 133] width 91 height 7
drag, startPoint x: 96, startPoint y: 19, endPoint x: 98, endPoint y: 25, distance: 6.0
click at [98, 23] on main "< Back to public search results Copy work link LISTEN TO MY HEART Work Detail M…" at bounding box center [254, 250] width 508 height 467
click at [104, 47] on button "< Back to public search results" at bounding box center [103, 45] width 81 height 14
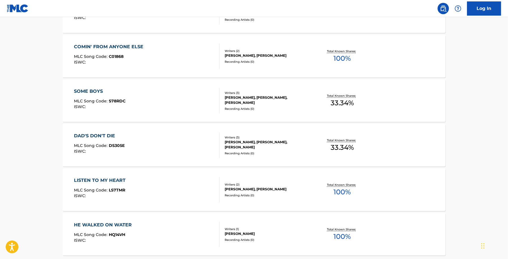
scroll to position [435, 0]
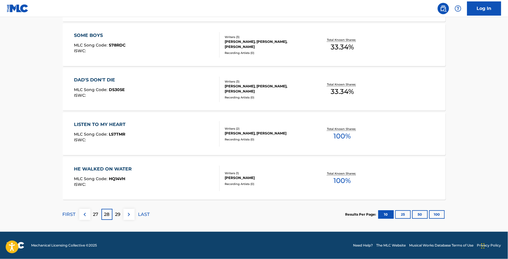
click at [116, 169] on div "HE WALKED ON WATER" at bounding box center [104, 168] width 61 height 7
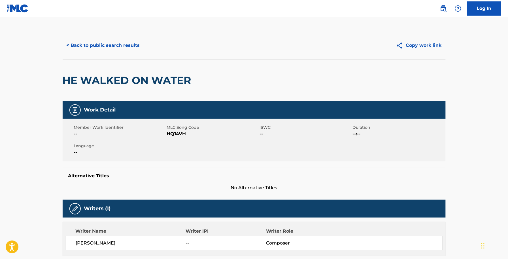
click at [171, 133] on span "HQ14VH" at bounding box center [212, 133] width 91 height 7
click at [182, 132] on span "HQ14VH" at bounding box center [212, 133] width 91 height 7
click at [178, 133] on span "HQ14VH" at bounding box center [212, 133] width 91 height 7
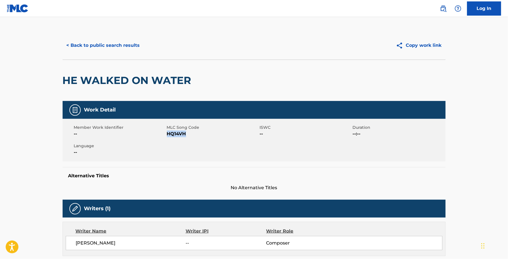
click at [178, 133] on span "HQ14VH" at bounding box center [212, 133] width 91 height 7
click at [115, 46] on button "< Back to public search results" at bounding box center [103, 45] width 81 height 14
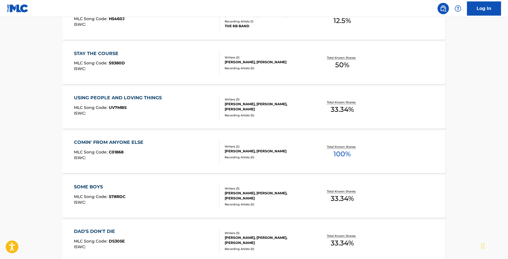
scroll to position [435, 0]
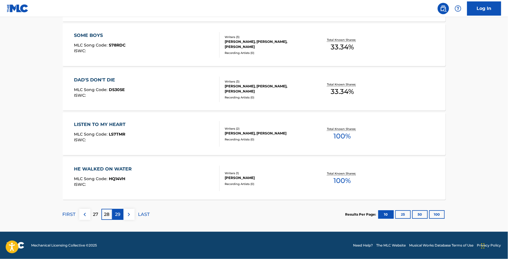
click at [119, 210] on div "29" at bounding box center [117, 213] width 11 height 11
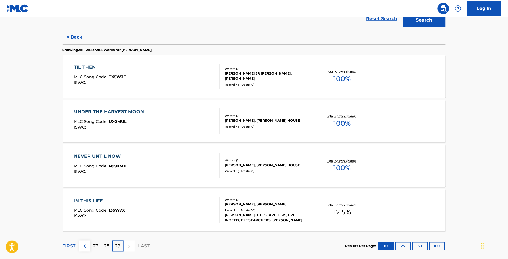
scroll to position [168, 0]
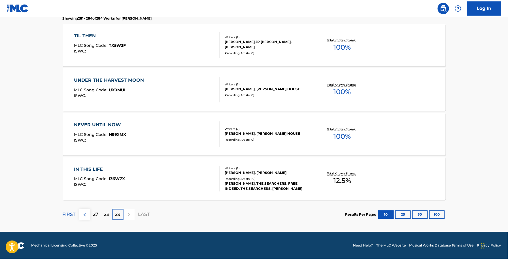
click at [139, 46] on div "TIL THEN MLC Song Code : TX5W3F ISWC :" at bounding box center [147, 44] width 146 height 25
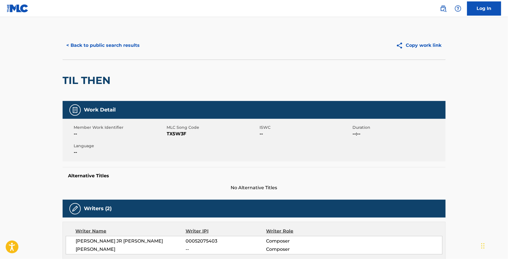
click at [171, 132] on span "TX5W3F" at bounding box center [212, 133] width 91 height 7
click at [84, 47] on button "< Back to public search results" at bounding box center [103, 45] width 81 height 14
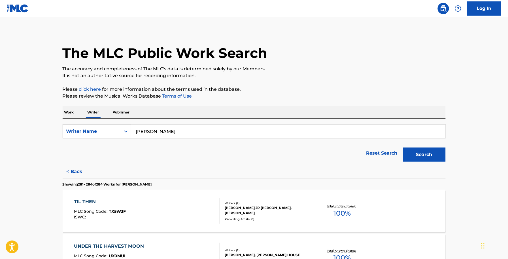
scroll to position [106, 0]
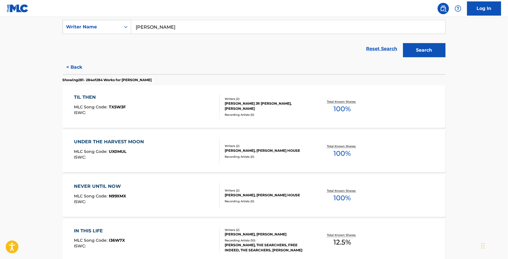
click at [142, 133] on div "UNDER THE HARVEST MOON MLC Song Code : UX0MUL ISWC : Writers ( 2 ) [PERSON_NAME…" at bounding box center [254, 151] width 383 height 42
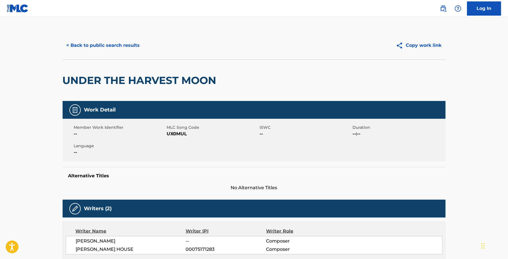
drag, startPoint x: 195, startPoint y: 128, endPoint x: 164, endPoint y: 138, distance: 31.9
click at [189, 132] on div "MLC Song Code UX0MUL" at bounding box center [213, 130] width 93 height 13
click at [164, 138] on div "Member Work Identifier -- MLC Song Code UX0MUL ISWC -- Duration --:-- Language …" at bounding box center [254, 140] width 383 height 42
click at [167, 135] on span "UX0MUL" at bounding box center [212, 133] width 91 height 7
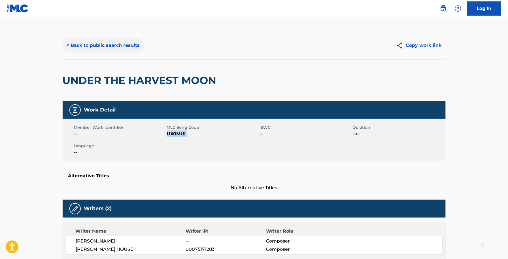
click at [123, 50] on button "< Back to public search results" at bounding box center [103, 45] width 81 height 14
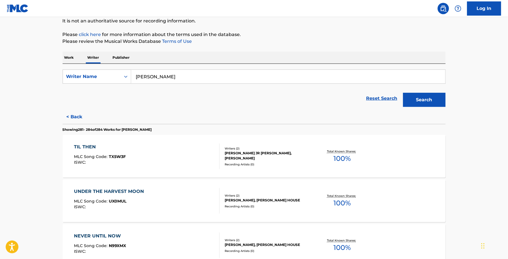
scroll to position [168, 0]
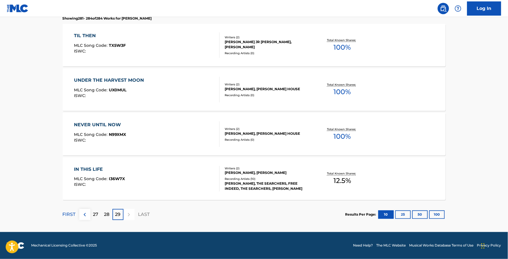
click at [130, 135] on div "NEVER UNTIL NOW MLC Song Code : N99XMX ISWC :" at bounding box center [147, 133] width 146 height 25
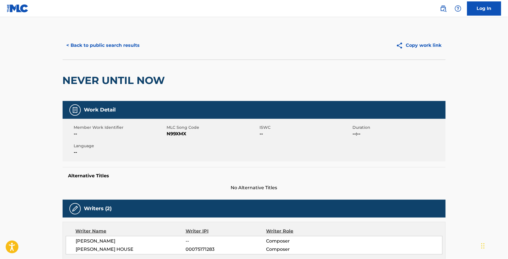
click at [174, 130] on span "N99XMX" at bounding box center [212, 133] width 91 height 7
click at [71, 47] on button "< Back to public search results" at bounding box center [103, 45] width 81 height 14
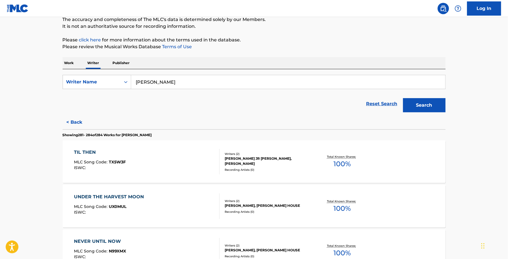
scroll to position [142, 0]
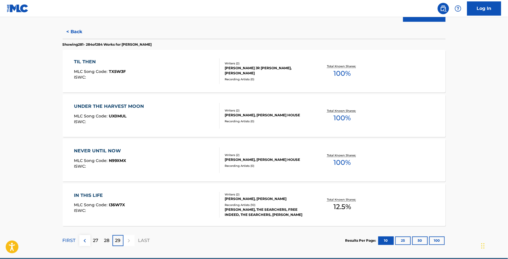
click at [141, 200] on div "IN THIS LIFE MLC Song Code : I36W7X ISWC :" at bounding box center [147, 204] width 146 height 25
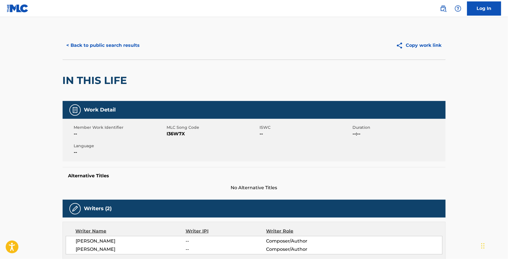
click at [173, 135] on span "I36W7X" at bounding box center [212, 133] width 91 height 7
click at [105, 47] on button "< Back to public search results" at bounding box center [103, 45] width 81 height 14
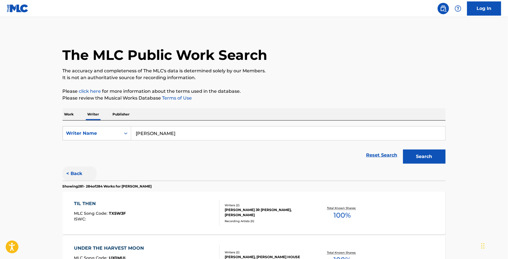
click at [79, 169] on button "< Back" at bounding box center [80, 173] width 34 height 14
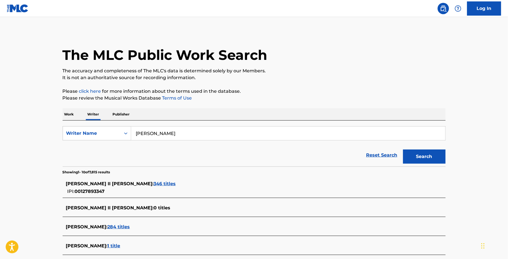
scroll to position [179, 0]
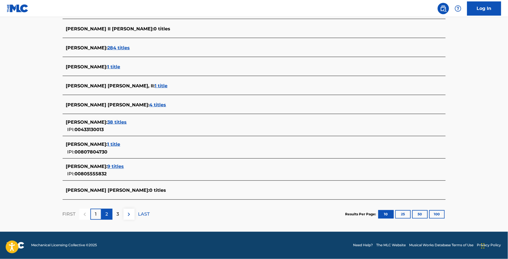
click at [109, 215] on div "2" at bounding box center [106, 213] width 11 height 11
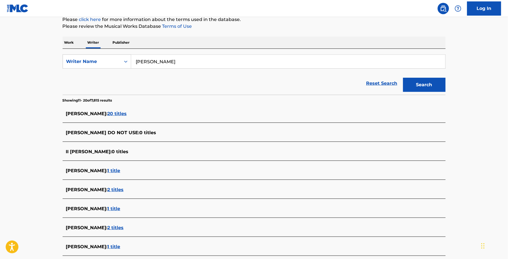
scroll to position [166, 0]
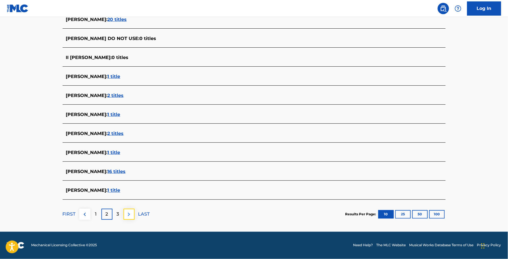
click at [124, 213] on button at bounding box center [129, 213] width 11 height 11
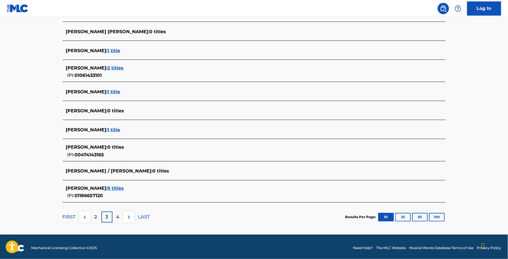
scroll to position [179, 0]
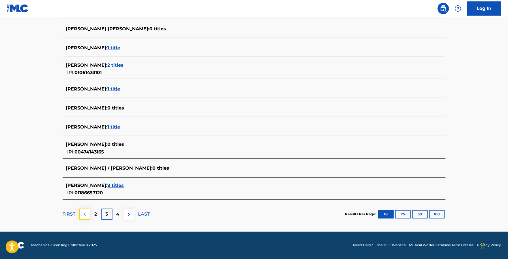
click at [85, 218] on button at bounding box center [84, 213] width 11 height 11
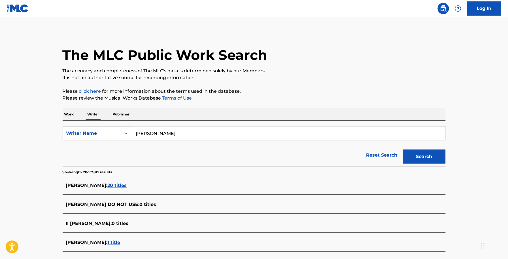
click at [121, 184] on span "20 titles" at bounding box center [117, 184] width 19 height 5
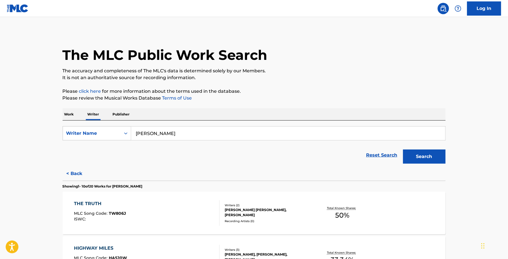
click at [255, 160] on div "Reset Search Search" at bounding box center [254, 155] width 383 height 23
click at [137, 202] on div "THE TRUTH MLC Song Code : TW806J ISWC :" at bounding box center [147, 212] width 146 height 25
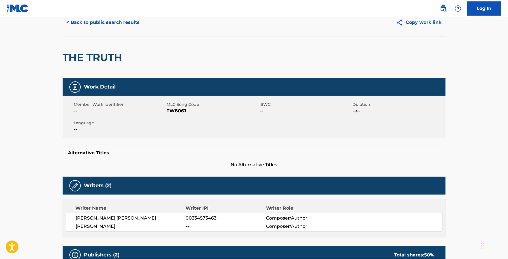
scroll to position [35, 0]
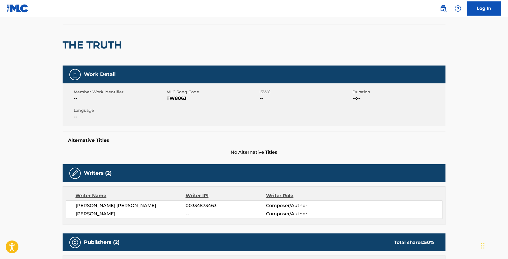
click at [284, 140] on h5 "Alternative Titles" at bounding box center [254, 140] width 372 height 6
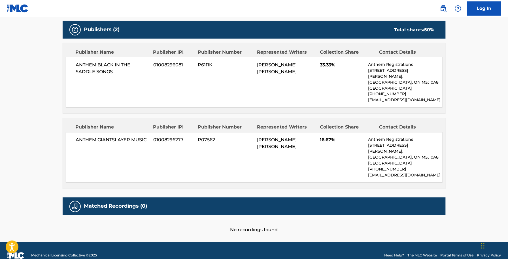
click at [210, 83] on div "ANTHEM BLACK IN THE SADDLE SONGS 01008296081 P6111K [PERSON_NAME] [PERSON_NAME]…" at bounding box center [254, 82] width 377 height 51
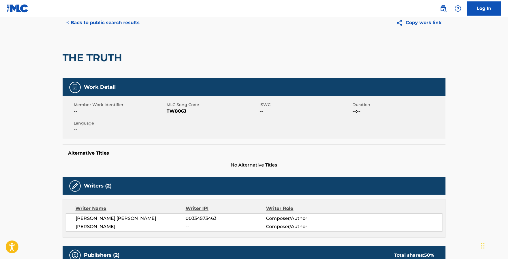
scroll to position [0, 0]
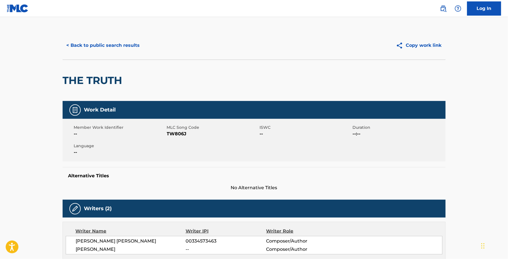
click at [184, 132] on span "TW806J" at bounding box center [212, 133] width 91 height 7
click at [183, 132] on span "TW806J" at bounding box center [212, 133] width 91 height 7
drag, startPoint x: 106, startPoint y: 48, endPoint x: 99, endPoint y: 50, distance: 7.4
click at [106, 48] on button "< Back to public search results" at bounding box center [103, 45] width 81 height 14
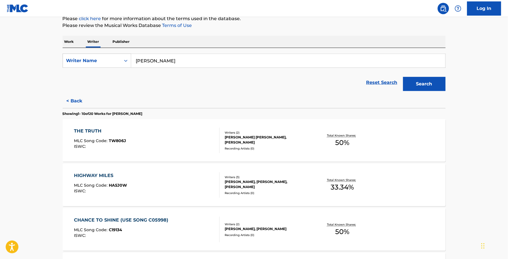
scroll to position [71, 0]
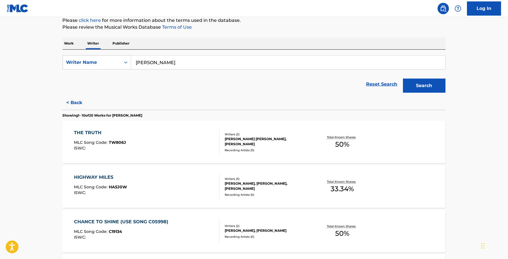
click at [148, 174] on div "HIGHWAY MILES MLC Song Code : HA5J0W ISWC :" at bounding box center [147, 186] width 146 height 25
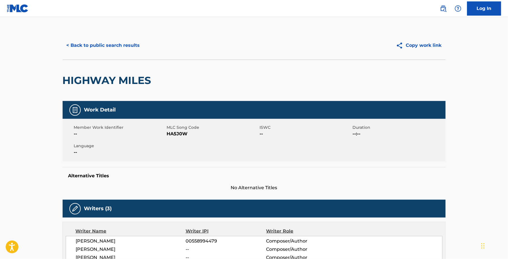
click at [172, 137] on span "HA5J0W" at bounding box center [212, 133] width 91 height 7
click at [172, 134] on span "HA5J0W" at bounding box center [212, 133] width 91 height 7
click at [90, 50] on button "< Back to public search results" at bounding box center [103, 45] width 81 height 14
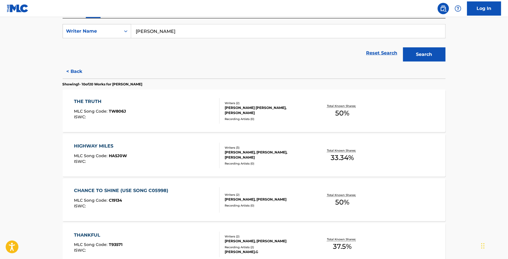
scroll to position [142, 0]
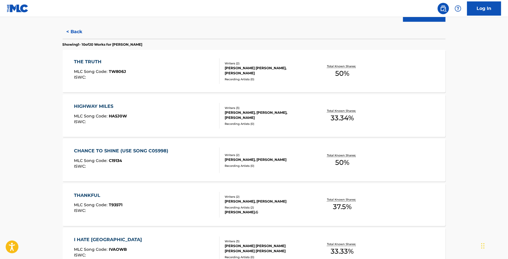
click at [159, 142] on div "CHANCE TO SHINE (USE SONG C05998) MLC Song Code : C19134 ISWC : Writers ( 2 ) […" at bounding box center [254, 160] width 383 height 42
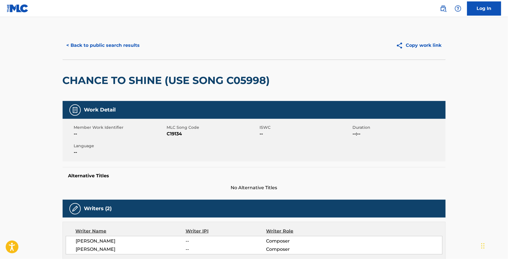
click at [179, 133] on span "C19134" at bounding box center [212, 133] width 91 height 7
click at [115, 41] on button "< Back to public search results" at bounding box center [103, 45] width 81 height 14
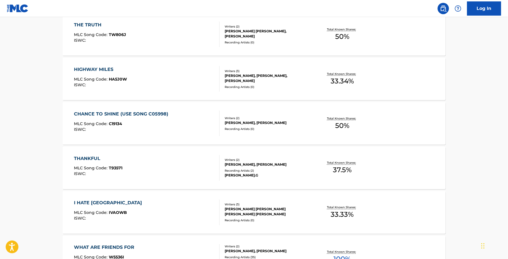
scroll to position [212, 0]
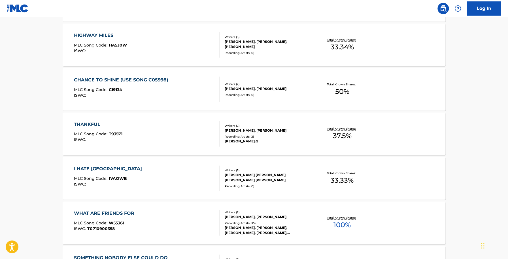
click at [142, 126] on div "THANKFUL MLC Song Code : T93571 ISWC :" at bounding box center [147, 133] width 146 height 25
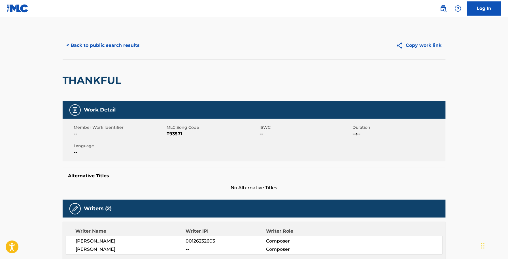
click at [172, 135] on span "T93571" at bounding box center [212, 133] width 91 height 7
drag, startPoint x: 71, startPoint y: 33, endPoint x: 80, endPoint y: 46, distance: 15.6
click at [71, 32] on div "< Back to public search results Copy work link" at bounding box center [254, 45] width 383 height 28
click at [86, 49] on button "< Back to public search results" at bounding box center [103, 45] width 81 height 14
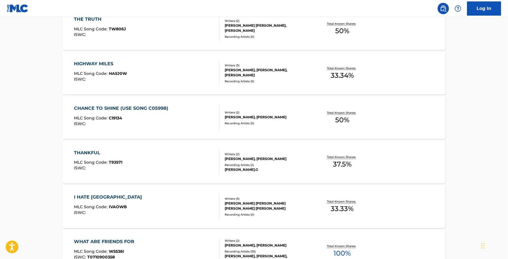
scroll to position [212, 0]
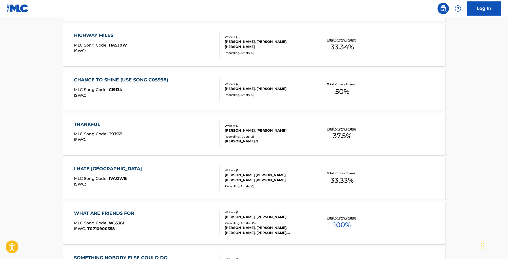
click at [107, 170] on div "I HATE [GEOGRAPHIC_DATA]" at bounding box center [109, 168] width 71 height 7
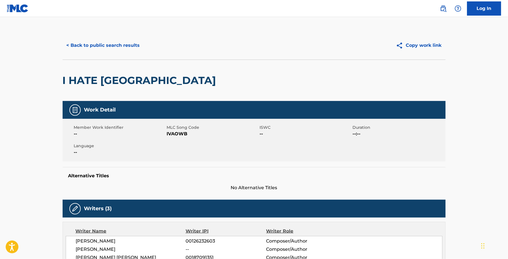
click at [169, 132] on span "IVAOWB" at bounding box center [212, 133] width 91 height 7
click at [121, 107] on div "Work Detail" at bounding box center [254, 110] width 383 height 18
click at [184, 137] on span "IVAOWB" at bounding box center [212, 133] width 91 height 7
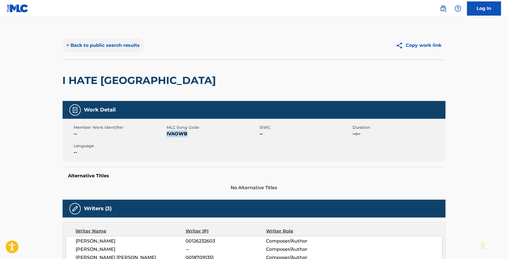
click at [113, 48] on button "< Back to public search results" at bounding box center [103, 45] width 81 height 14
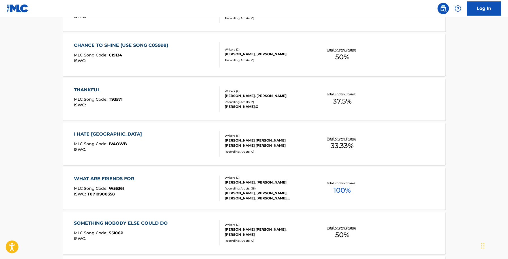
scroll to position [248, 0]
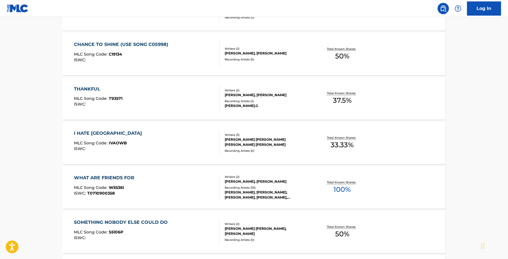
click at [121, 187] on span "W5536I" at bounding box center [116, 187] width 15 height 5
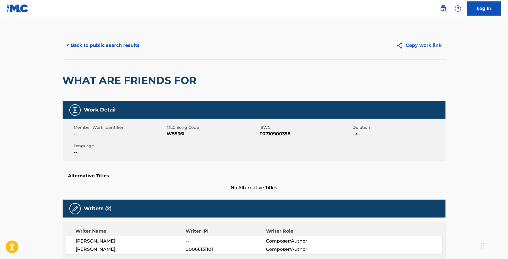
click at [180, 129] on span "MLC Song Code" at bounding box center [212, 127] width 91 height 6
click at [180, 133] on span "W5536I" at bounding box center [212, 133] width 91 height 7
click at [338, 162] on div "Work Detail Member Work Identifier -- MLC Song Code W5536I ISWC T0710900358 Dur…" at bounding box center [254, 146] width 383 height 90
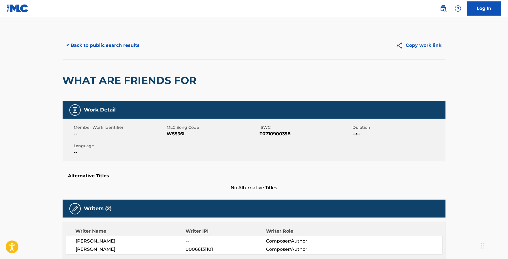
click at [84, 34] on div "< Back to public search results Copy work link" at bounding box center [254, 45] width 383 height 28
click at [90, 40] on button "< Back to public search results" at bounding box center [103, 45] width 81 height 14
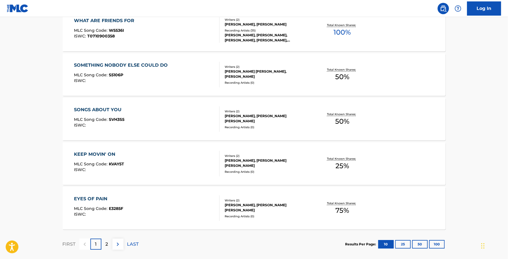
scroll to position [364, 0]
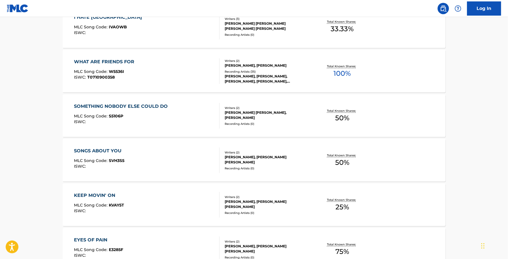
click at [94, 104] on div "SOMETHING NOBODY ELSE COULD DO" at bounding box center [122, 106] width 97 height 7
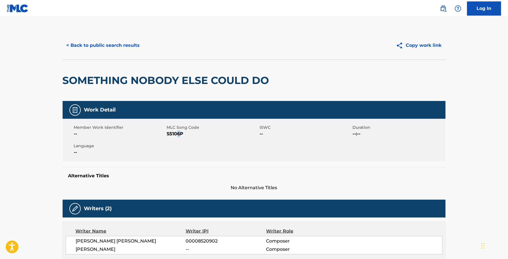
click at [179, 131] on span "S5106P" at bounding box center [212, 133] width 91 height 7
click at [126, 46] on button "< Back to public search results" at bounding box center [103, 45] width 81 height 14
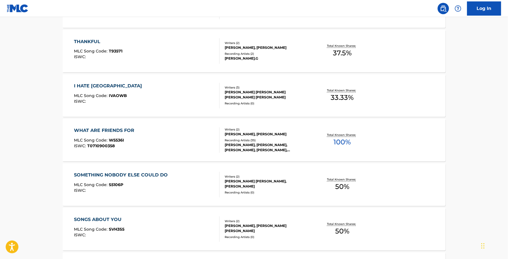
scroll to position [354, 0]
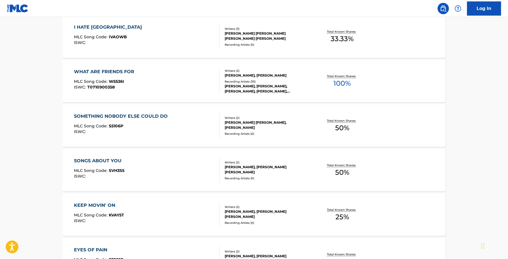
click at [139, 169] on div "SONGS ABOUT YOU MLC Song Code : SVH3S5 ISWC :" at bounding box center [147, 169] width 146 height 25
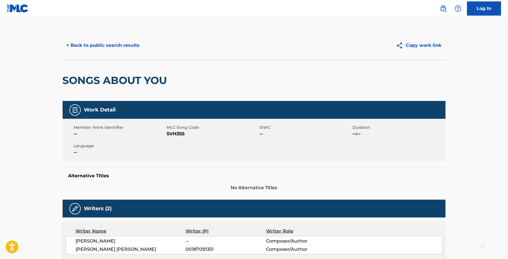
click at [179, 132] on span "SVH3S5" at bounding box center [212, 133] width 91 height 7
click at [148, 50] on div "< Back to public search results" at bounding box center [158, 45] width 191 height 14
click at [140, 48] on button "< Back to public search results" at bounding box center [103, 45] width 81 height 14
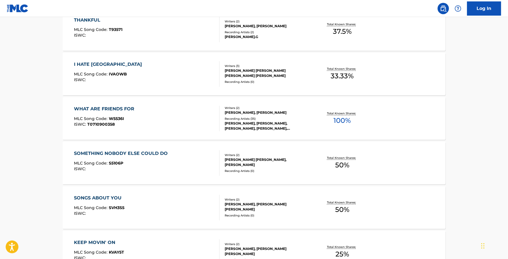
scroll to position [425, 0]
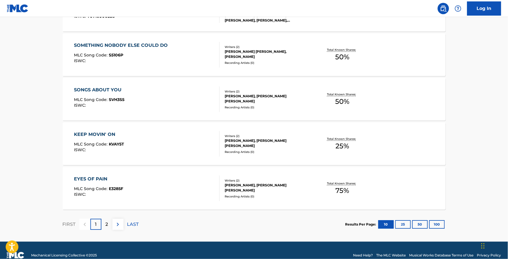
click at [129, 136] on div "KEEP MOVIN' ON MLC Song Code : KVAY5T ISWC :" at bounding box center [147, 143] width 146 height 25
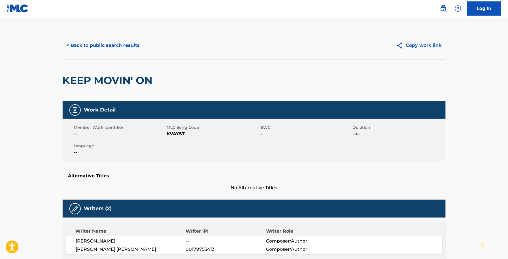
click at [177, 135] on span "KVAY5T" at bounding box center [212, 133] width 91 height 7
click at [130, 43] on button "< Back to public search results" at bounding box center [103, 45] width 81 height 14
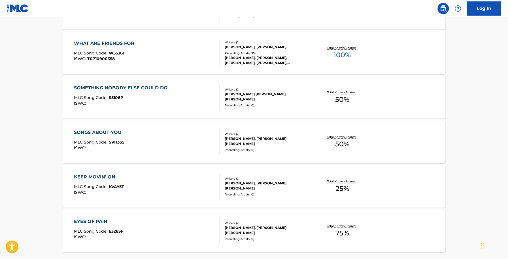
scroll to position [425, 0]
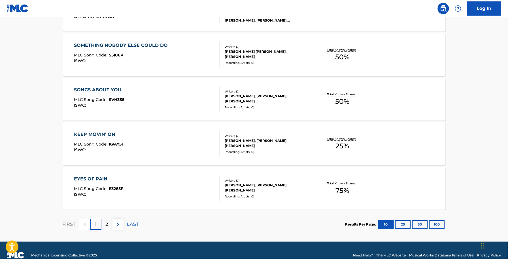
click at [98, 184] on div "EYES OF PAIN MLC Song Code : E3285F ISWC :" at bounding box center [98, 187] width 49 height 25
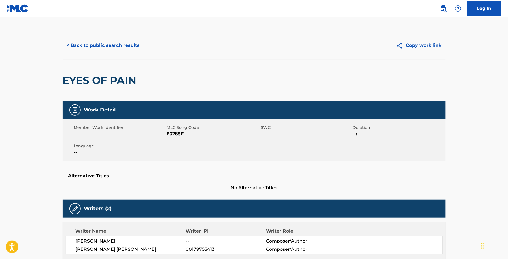
click at [172, 133] on span "E3285F" at bounding box center [212, 133] width 91 height 7
click at [295, 169] on div "Alternative Titles No Alternative Titles" at bounding box center [254, 179] width 383 height 24
click at [185, 137] on span "E3285F" at bounding box center [212, 133] width 91 height 7
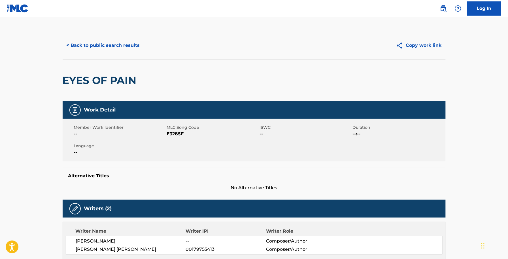
click at [183, 136] on span "E3285F" at bounding box center [212, 133] width 91 height 7
click at [180, 133] on span "E3285F" at bounding box center [212, 133] width 91 height 7
click at [93, 43] on button "< Back to public search results" at bounding box center [103, 45] width 81 height 14
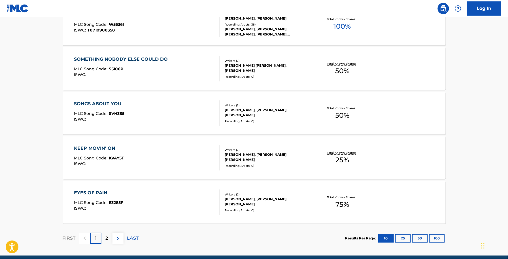
scroll to position [435, 0]
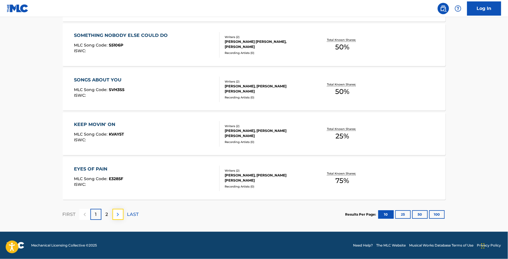
click at [113, 216] on button at bounding box center [117, 213] width 11 height 11
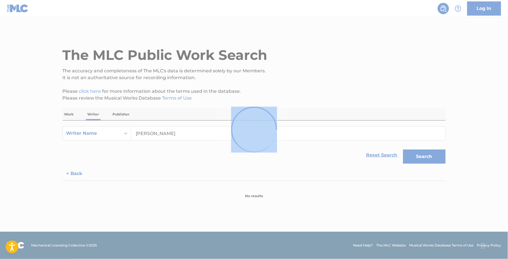
click at [113, 216] on div at bounding box center [254, 129] width 508 height 259
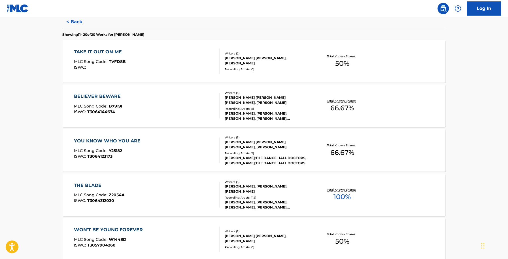
scroll to position [116, 0]
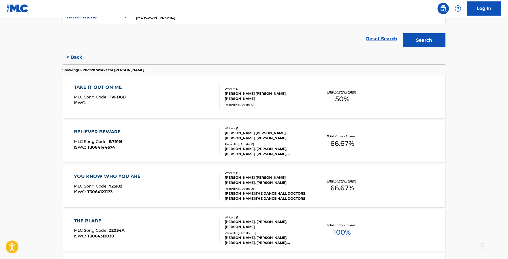
click at [122, 91] on div "TAKE IT OUT ON ME MLC Song Code : TVFD8B ISWC :" at bounding box center [100, 96] width 52 height 25
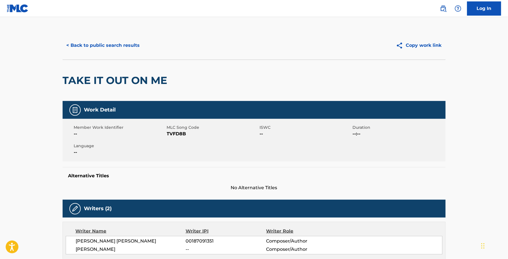
click at [183, 129] on span "MLC Song Code" at bounding box center [212, 127] width 91 height 6
click at [183, 132] on span "TVFD8B" at bounding box center [212, 133] width 91 height 7
click at [80, 38] on button "< Back to public search results" at bounding box center [103, 45] width 81 height 14
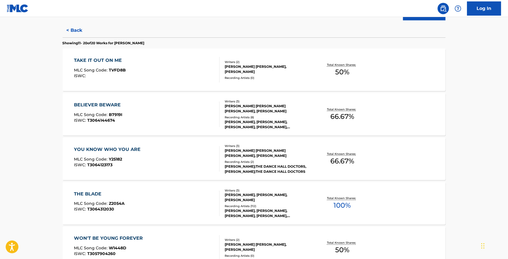
scroll to position [142, 0]
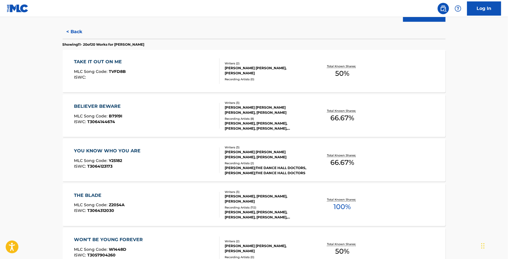
click at [132, 108] on div "BELIEVER BEWARE MLC Song Code : B7919I ISWC : T3064144674" at bounding box center [147, 115] width 146 height 25
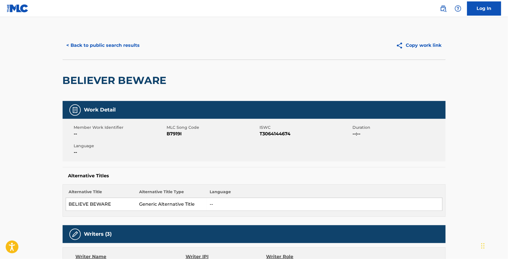
click at [180, 135] on span "B7919I" at bounding box center [212, 133] width 91 height 7
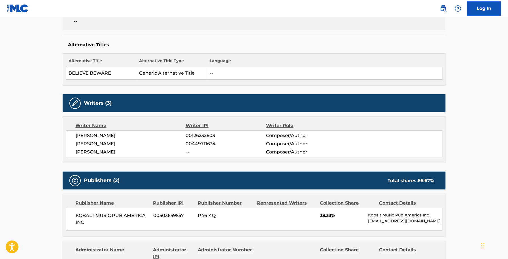
scroll to position [177, 0]
